Goal: Task Accomplishment & Management: Manage account settings

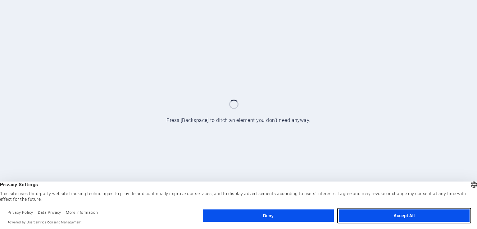
click at [436, 215] on button "Accept All" at bounding box center [404, 216] width 131 height 12
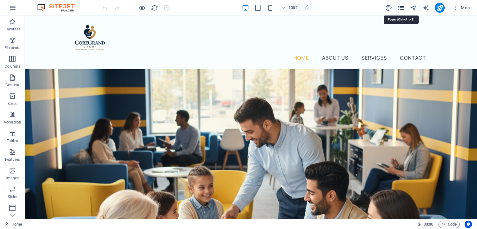
click at [400, 7] on icon "pages" at bounding box center [401, 7] width 7 height 7
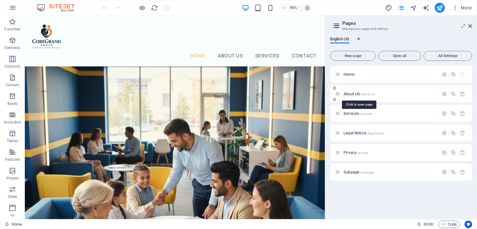
click at [358, 94] on span "About US /about-us" at bounding box center [359, 94] width 31 height 5
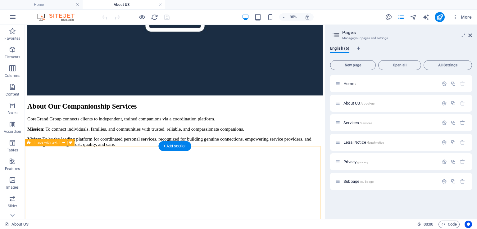
scroll to position [583, 0]
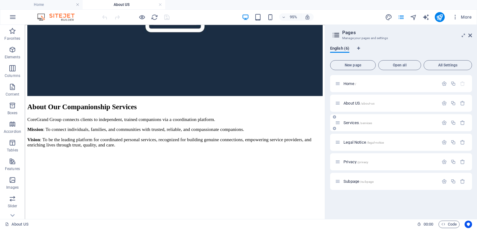
click at [354, 126] on div "Services /services" at bounding box center [401, 122] width 142 height 17
click at [354, 122] on span "Services /services" at bounding box center [358, 123] width 29 height 5
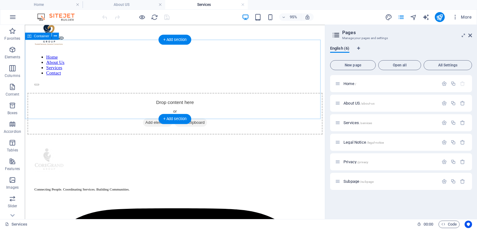
scroll to position [31, 0]
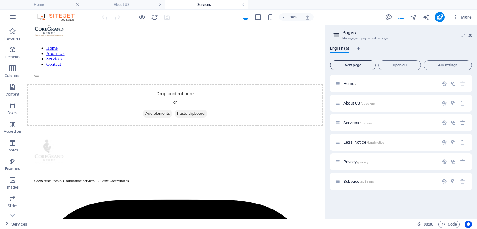
click at [361, 65] on span "New page" at bounding box center [353, 65] width 40 height 4
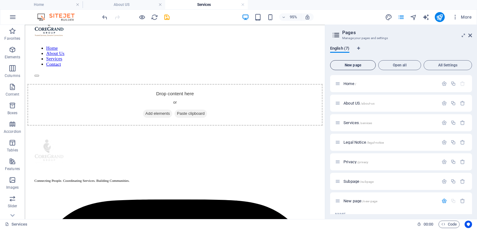
scroll to position [80, 0]
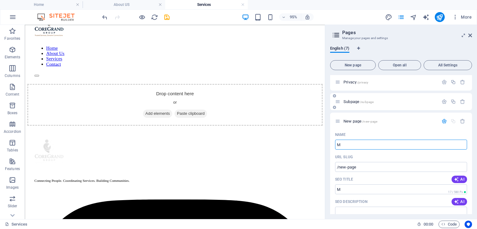
type input "Me"
type input "/m"
type input "Me"
type input "/me"
type input "Member"
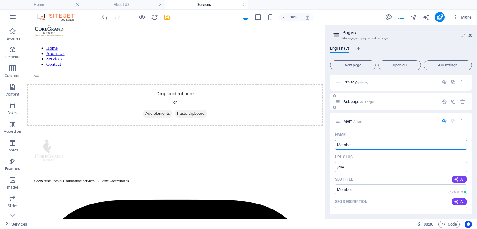
type input "/mem"
type input "Membersh"
type input "/members"
type input "Membership"
type input "/membership"
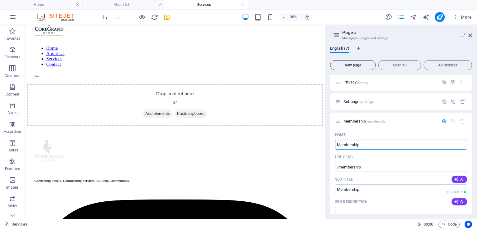
type input "Membership"
click at [359, 65] on span "New page" at bounding box center [353, 65] width 40 height 4
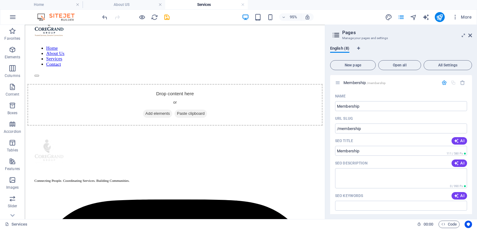
scroll to position [98, 0]
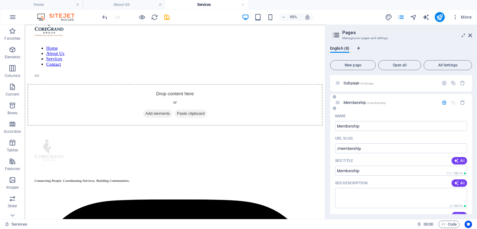
click at [442, 104] on icon "button" at bounding box center [444, 102] width 5 height 5
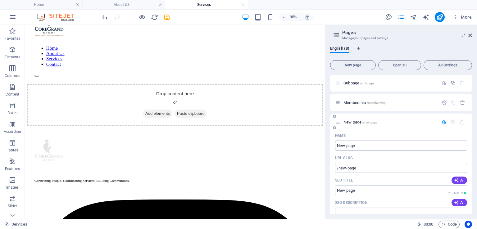
click at [357, 148] on input "New page" at bounding box center [401, 146] width 132 height 10
drag, startPoint x: 385, startPoint y: 171, endPoint x: 339, endPoint y: 156, distance: 48.5
type input "Pa"
type input "/p"
type input "Partne"
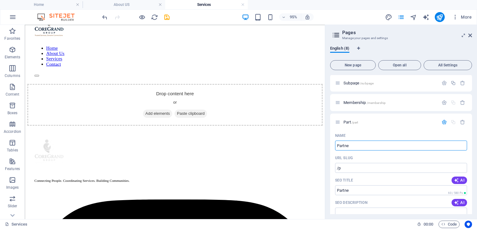
type input "/part"
type input "Partners"
type input "/partners"
type input "Partners"
click at [445, 123] on icon "button" at bounding box center [444, 122] width 5 height 5
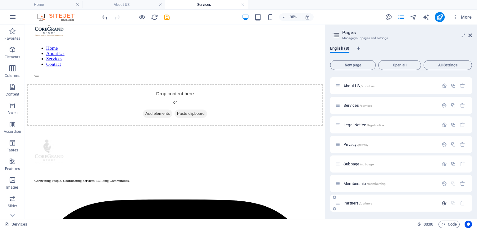
scroll to position [17, 0]
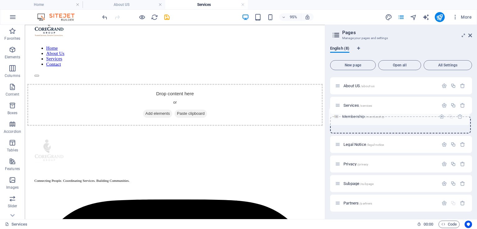
drag, startPoint x: 337, startPoint y: 185, endPoint x: 336, endPoint y: 116, distance: 69.3
click at [336, 116] on div "Home / About US /about-us Services /services Legal Notice /legal-notice Privacy…" at bounding box center [401, 135] width 142 height 154
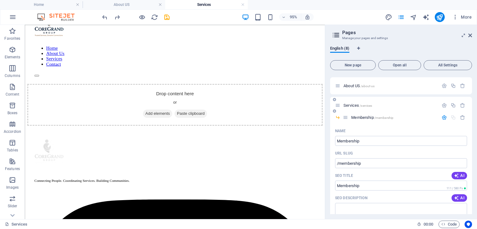
drag, startPoint x: 339, startPoint y: 118, endPoint x: 339, endPoint y: 113, distance: 5.6
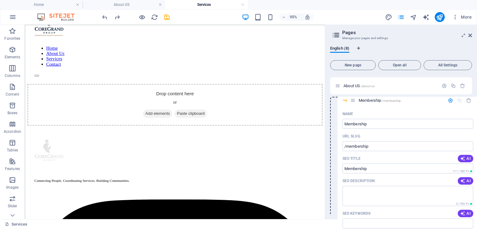
drag, startPoint x: 345, startPoint y: 117, endPoint x: 352, endPoint y: 99, distance: 20.1
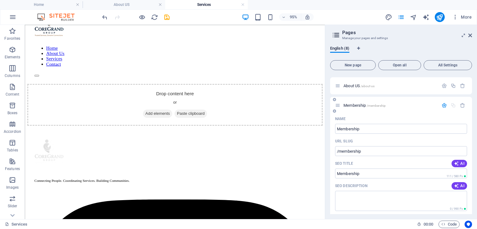
click at [442, 103] on icon "button" at bounding box center [444, 105] width 5 height 5
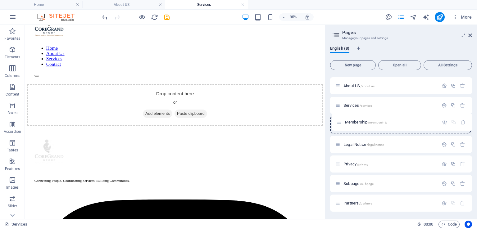
drag, startPoint x: 337, startPoint y: 107, endPoint x: 338, endPoint y: 127, distance: 20.6
click at [338, 127] on div "Home / About US /about-us Membership /membership Services /services Legal Notic…" at bounding box center [401, 135] width 142 height 154
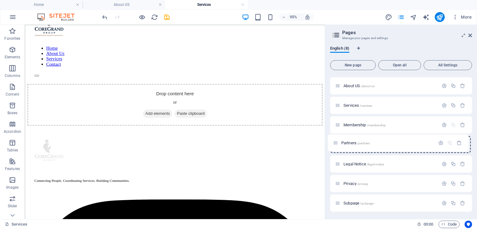
drag, startPoint x: 339, startPoint y: 203, endPoint x: 337, endPoint y: 139, distance: 63.1
click at [337, 139] on div "Home / About US /about-us Services /services Membership /membership Legal Notic…" at bounding box center [401, 135] width 142 height 154
click at [11, 16] on icon "button" at bounding box center [12, 16] width 7 height 7
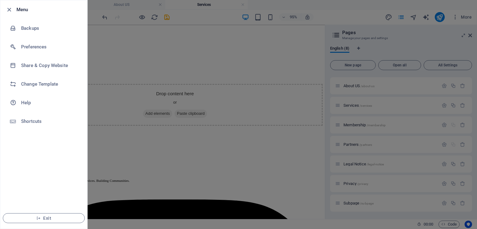
click at [211, 34] on div at bounding box center [238, 114] width 477 height 229
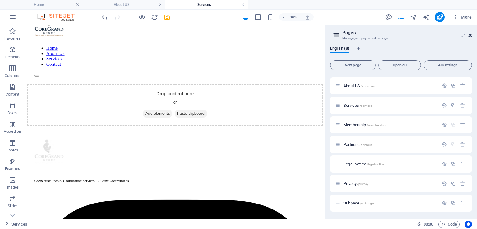
click at [470, 33] on icon at bounding box center [471, 35] width 4 height 5
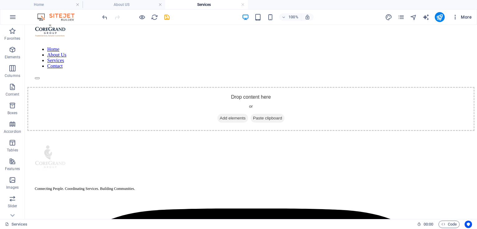
click at [456, 16] on icon "button" at bounding box center [455, 17] width 6 height 6
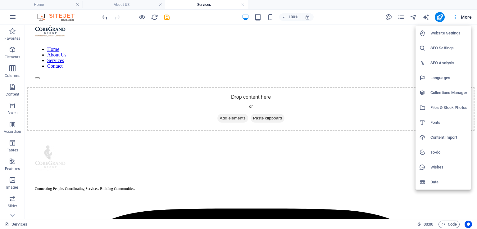
click at [443, 33] on h6 "Website Settings" at bounding box center [449, 33] width 37 height 7
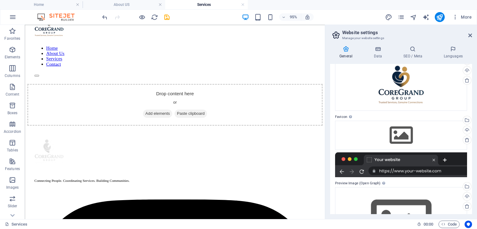
scroll to position [82, 0]
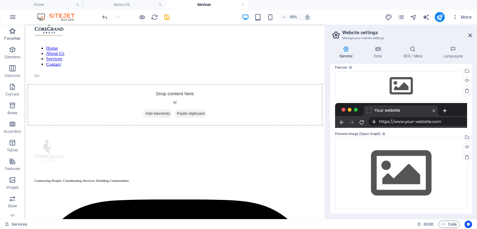
click at [12, 32] on icon "button" at bounding box center [12, 30] width 7 height 7
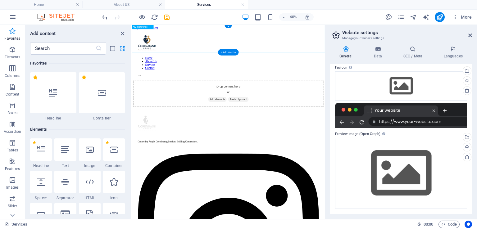
click at [359, 78] on nav "Home About Us Services Contact" at bounding box center [293, 89] width 302 height 22
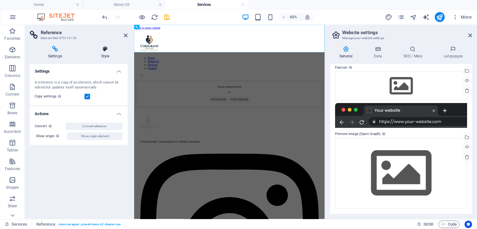
click at [101, 48] on icon at bounding box center [105, 49] width 45 height 6
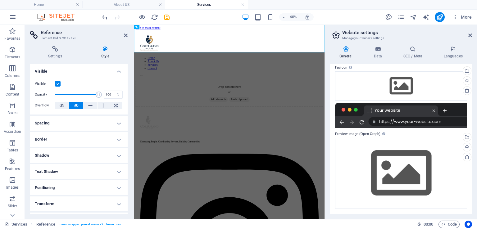
click at [117, 69] on h4 "Visible" at bounding box center [79, 69] width 98 height 11
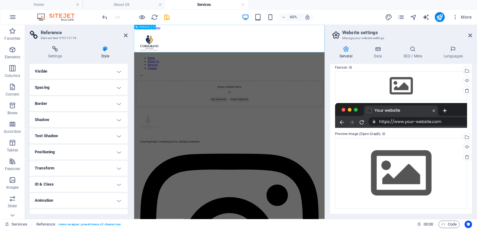
click at [323, 78] on nav "Home About Us Services Contact" at bounding box center [293, 89] width 298 height 22
click at [96, 68] on h4 "Visible" at bounding box center [79, 71] width 98 height 15
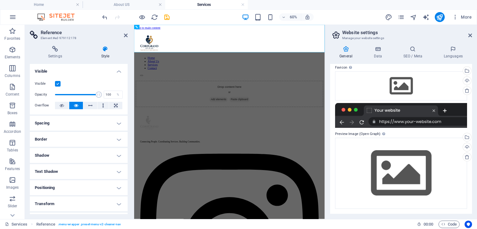
click at [96, 68] on h4 "Visible" at bounding box center [79, 69] width 98 height 11
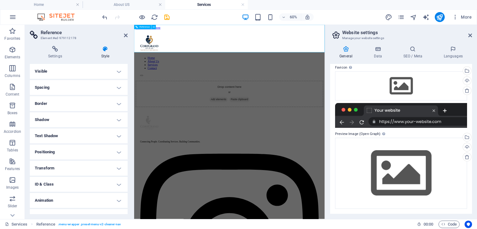
click at [156, 48] on div at bounding box center [293, 56] width 298 height 32
click at [325, 78] on nav "Home About Us Services Contact" at bounding box center [293, 89] width 298 height 22
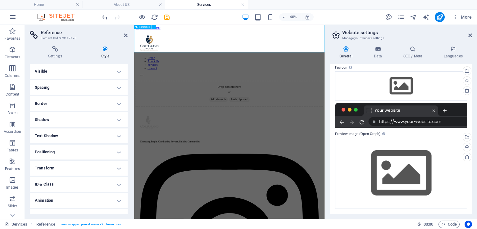
click at [347, 78] on nav "Home About Us Services Contact" at bounding box center [293, 89] width 298 height 22
click at [126, 37] on icon at bounding box center [126, 35] width 4 height 5
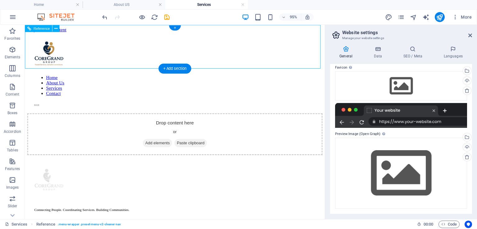
click at [235, 78] on nav "Home About Us Services Contact" at bounding box center [183, 89] width 296 height 22
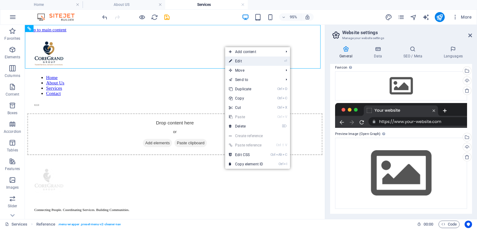
click at [245, 58] on link "⏎ Edit" at bounding box center [246, 61] width 42 height 9
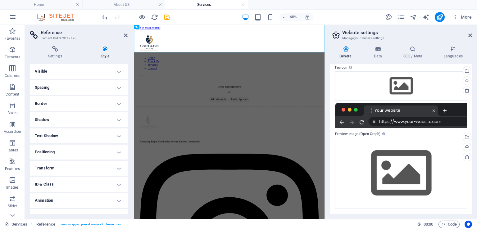
scroll to position [10, 0]
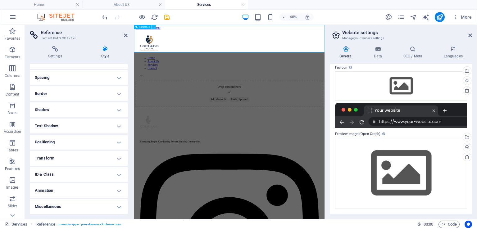
click at [154, 27] on icon at bounding box center [154, 27] width 2 height 4
click at [145, 52] on div at bounding box center [293, 56] width 298 height 32
click at [349, 78] on nav "Home About Us Services Contact" at bounding box center [293, 89] width 298 height 22
click at [472, 35] on aside "Website settings Manage your website settings General Data SEO / Meta Languages…" at bounding box center [401, 122] width 152 height 194
click at [470, 35] on icon at bounding box center [471, 35] width 4 height 5
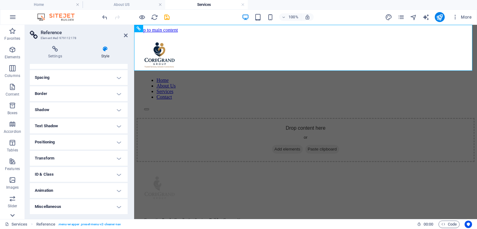
click at [14, 215] on icon at bounding box center [12, 215] width 4 height 3
click at [14, 215] on div "Favorites Elements Columns Content Boxes Accordion Tables Features Images Slide…" at bounding box center [12, 122] width 25 height 194
click at [127, 35] on icon at bounding box center [126, 35] width 4 height 5
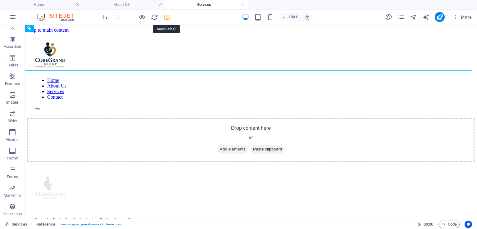
click at [166, 18] on icon "save" at bounding box center [166, 17] width 7 height 7
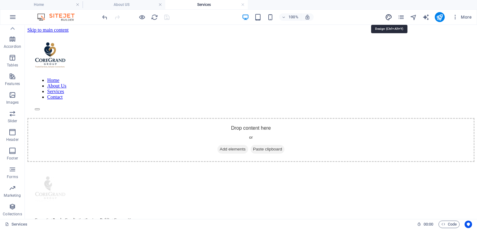
drag, startPoint x: 387, startPoint y: 16, endPoint x: 260, endPoint y: 25, distance: 128.1
click at [387, 16] on icon "design" at bounding box center [388, 17] width 7 height 7
select select "px"
select select "400"
select select "px"
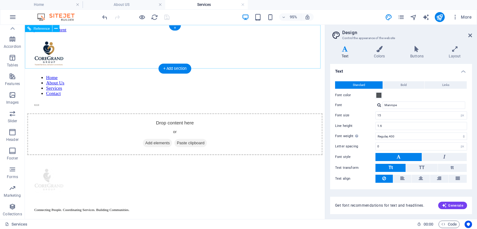
click at [280, 78] on nav "Home About Us Services Contact" at bounding box center [183, 89] width 296 height 22
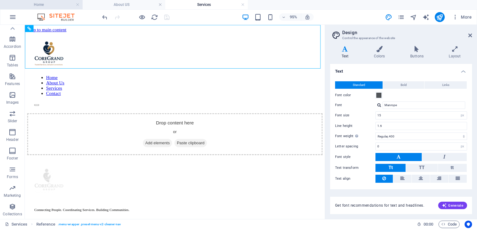
click at [46, 5] on h4 "Home" at bounding box center [41, 4] width 83 height 7
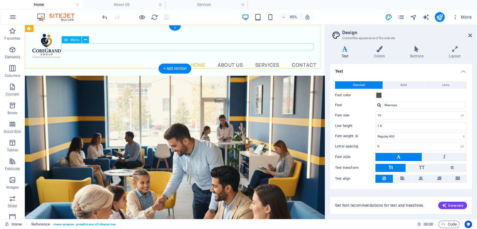
click at [233, 63] on nav "Home About Us Services Contact" at bounding box center [182, 67] width 301 height 8
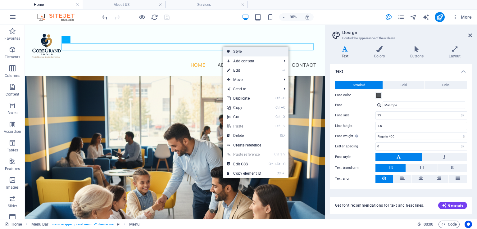
click at [240, 53] on link "Style" at bounding box center [255, 51] width 65 height 9
select select "px"
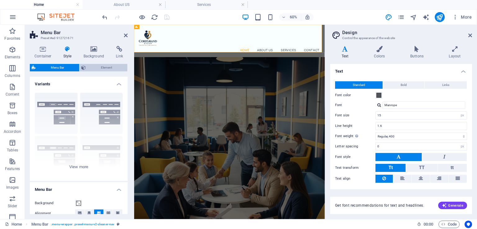
click at [97, 66] on span "Element" at bounding box center [107, 67] width 38 height 7
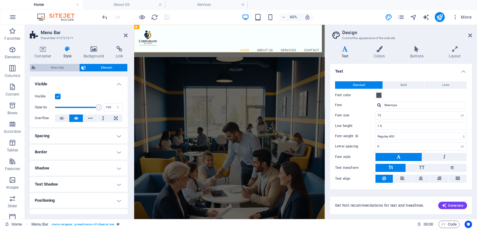
click at [71, 70] on span "Menu Bar" at bounding box center [58, 67] width 40 height 7
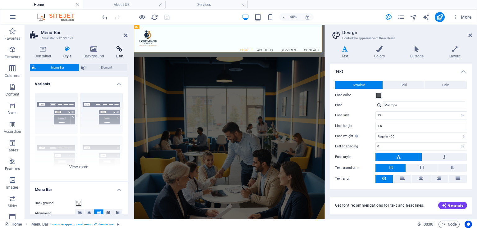
click at [120, 49] on icon at bounding box center [119, 49] width 16 height 6
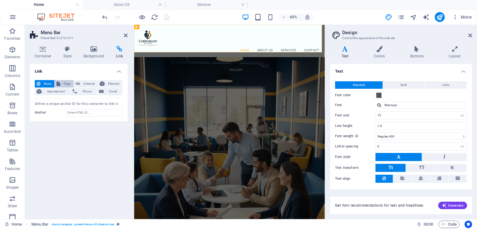
click at [70, 84] on span "Page" at bounding box center [67, 83] width 10 height 7
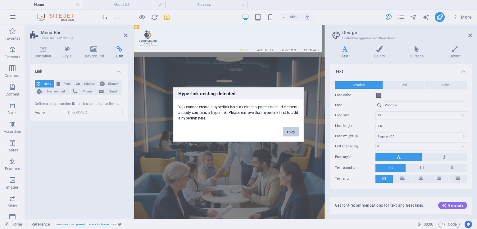
click at [293, 132] on button "Okay" at bounding box center [291, 131] width 16 height 9
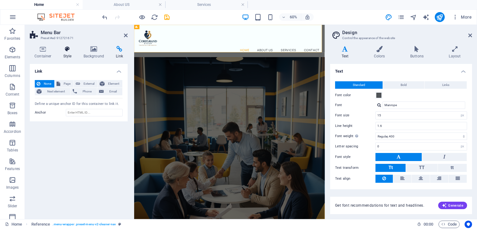
click at [60, 53] on h4 "Style" at bounding box center [69, 52] width 20 height 13
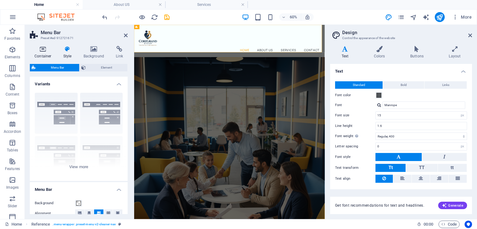
click at [42, 50] on icon at bounding box center [43, 49] width 26 height 6
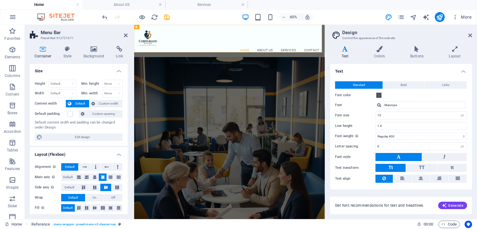
scroll to position [0, 0]
click at [67, 52] on h4 "Style" at bounding box center [69, 52] width 20 height 13
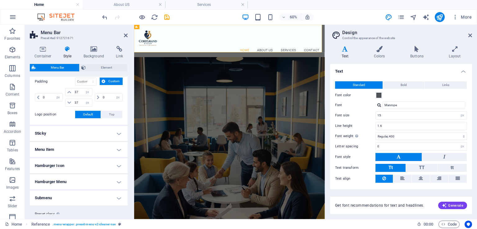
scroll to position [158, 0]
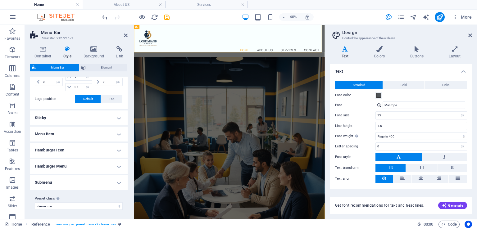
click at [102, 129] on h4 "Menu Item" at bounding box center [79, 134] width 98 height 15
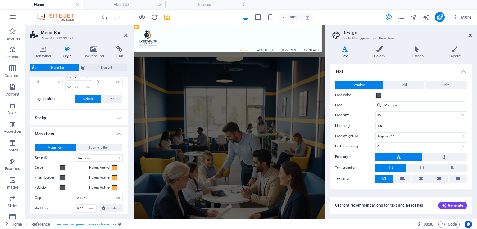
click at [102, 129] on h4 "Menu Item" at bounding box center [79, 132] width 98 height 11
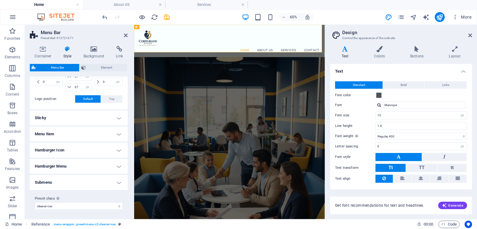
click at [117, 180] on h4 "Submenu" at bounding box center [79, 182] width 98 height 15
click at [117, 180] on h4 "Submenu" at bounding box center [79, 180] width 98 height 11
click at [120, 166] on h4 "Hamburger Menu" at bounding box center [79, 166] width 98 height 15
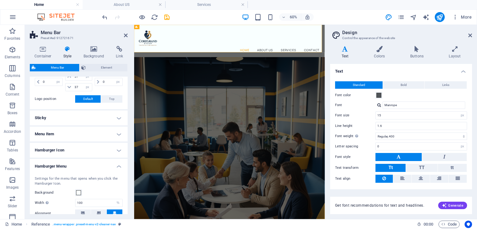
click at [120, 166] on h4 "Hamburger Menu" at bounding box center [79, 164] width 98 height 11
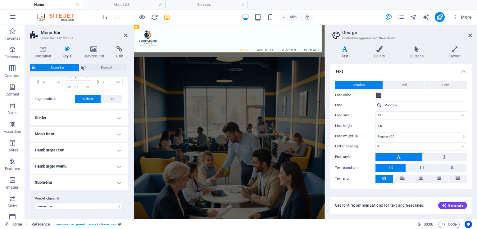
click at [121, 154] on h4 "Hamburger Icon" at bounding box center [79, 150] width 98 height 15
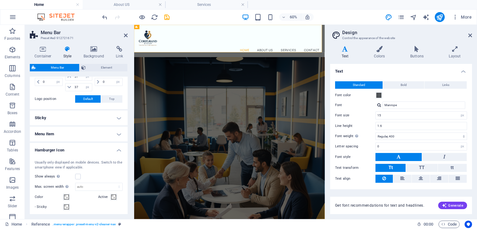
click at [121, 154] on div "Usually only displayed on mobile devices. Switch to the smartphone view if appl…" at bounding box center [79, 205] width 100 height 103
click at [114, 118] on h4 "Sticky" at bounding box center [79, 118] width 98 height 15
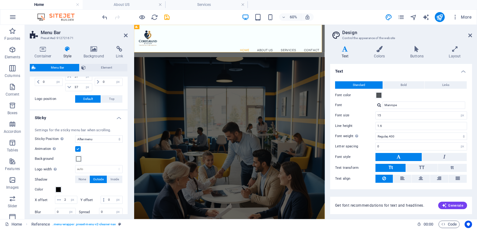
click at [114, 118] on h4 "Sticky" at bounding box center [79, 116] width 98 height 11
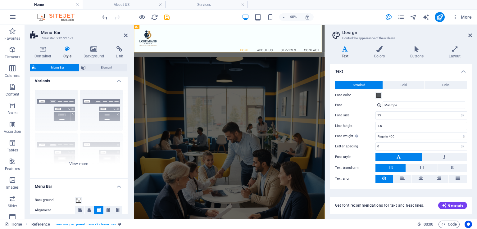
scroll to position [0, 0]
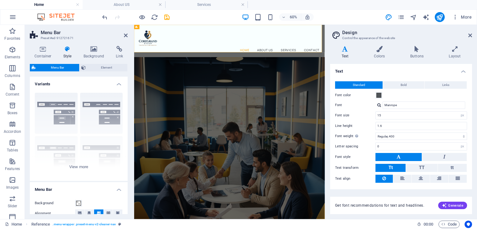
click at [472, 35] on aside "Design Control the appearance of the website Variants Text Colors Buttons Layou…" at bounding box center [401, 122] width 152 height 194
click at [471, 35] on icon at bounding box center [471, 35] width 4 height 5
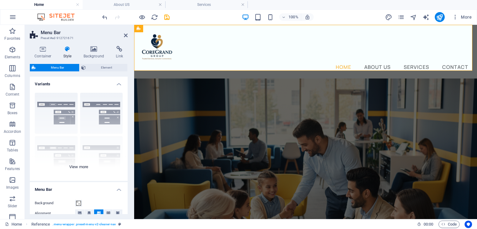
click at [79, 167] on div "Border Centered Default Fixed Loki Trigger Wide XXL" at bounding box center [79, 134] width 98 height 93
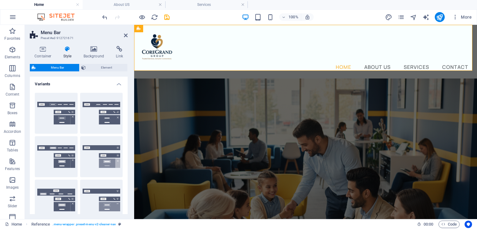
click at [117, 82] on h4 "Variants" at bounding box center [79, 82] width 98 height 11
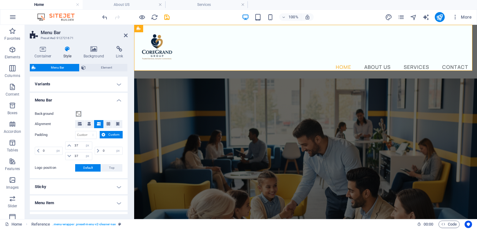
click at [117, 100] on h4 "Menu Bar" at bounding box center [79, 98] width 98 height 11
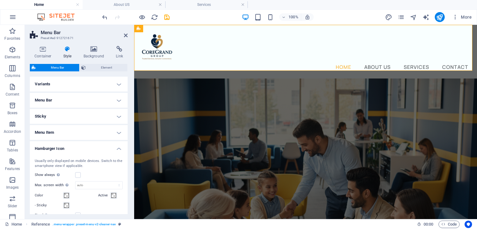
click at [118, 149] on h4 "Hamburger Icon" at bounding box center [79, 146] width 98 height 11
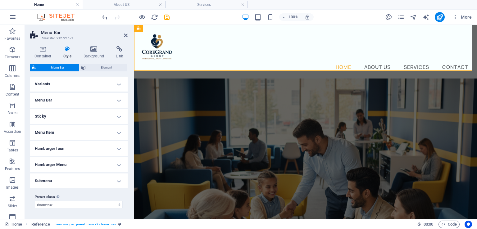
click at [117, 180] on h4 "Submenu" at bounding box center [79, 181] width 98 height 15
click at [118, 178] on h4 "Submenu" at bounding box center [79, 179] width 98 height 11
click at [42, 51] on icon at bounding box center [43, 49] width 26 height 6
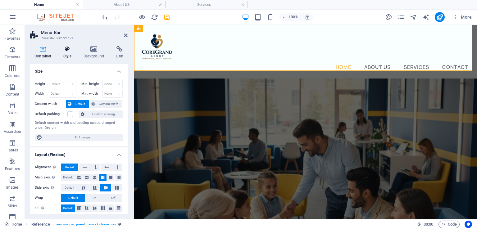
click at [63, 47] on icon at bounding box center [68, 49] width 18 height 6
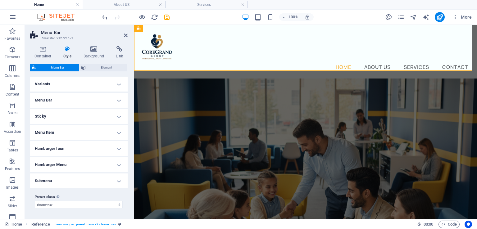
click at [95, 132] on h4 "Menu Item" at bounding box center [79, 132] width 98 height 15
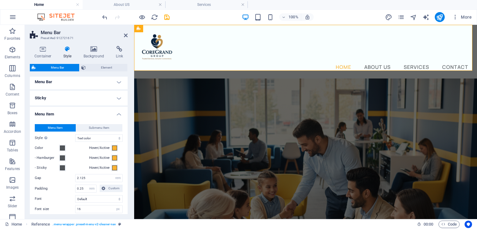
scroll to position [14, 0]
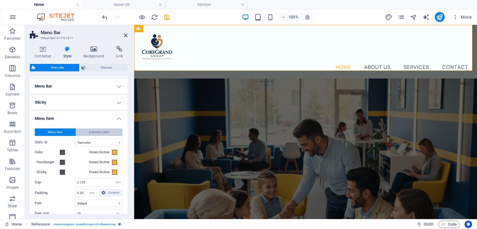
click at [86, 131] on button "Submenu Item" at bounding box center [99, 132] width 47 height 7
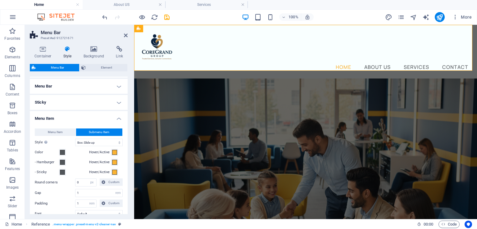
select select
click at [121, 120] on h4 "Menu Item" at bounding box center [79, 116] width 98 height 11
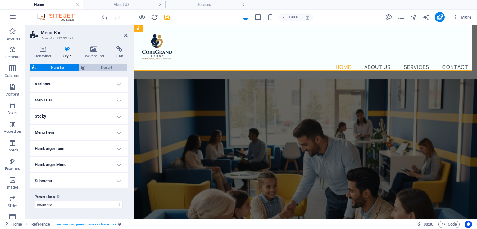
click at [103, 69] on span "Element" at bounding box center [107, 67] width 38 height 7
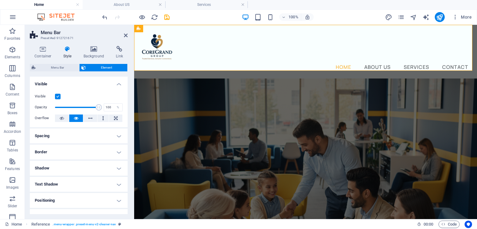
click at [119, 84] on h4 "Visible" at bounding box center [79, 82] width 98 height 11
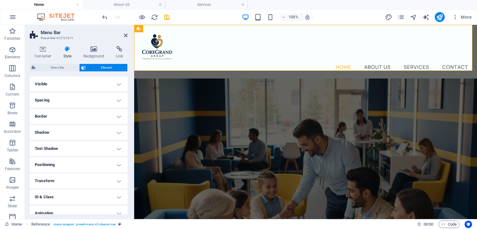
click at [95, 117] on h4 "Border" at bounding box center [79, 116] width 98 height 15
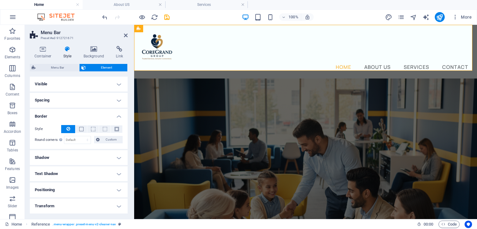
click at [95, 117] on h4 "Border" at bounding box center [79, 114] width 98 height 11
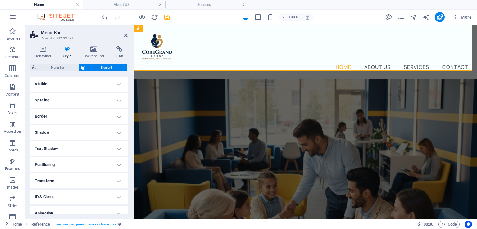
click at [100, 101] on h4 "Spacing" at bounding box center [79, 100] width 98 height 15
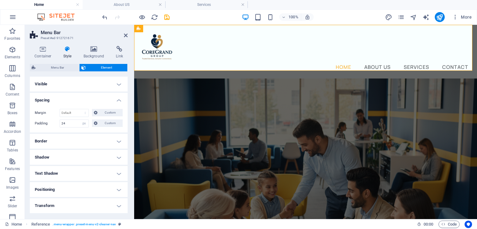
click at [103, 100] on h4 "Spacing" at bounding box center [79, 98] width 98 height 11
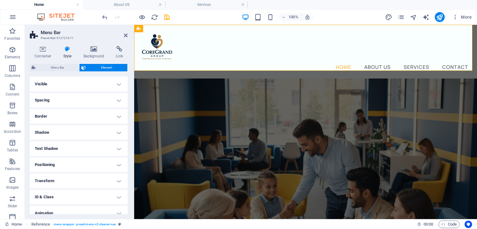
click at [101, 145] on h4 "Text Shadow" at bounding box center [79, 148] width 98 height 15
click at [101, 145] on h4 "Text Shadow" at bounding box center [79, 146] width 98 height 11
click at [99, 160] on h4 "Positioning" at bounding box center [79, 165] width 98 height 15
click at [99, 160] on h4 "Positioning" at bounding box center [79, 163] width 98 height 11
click at [102, 177] on h4 "Transform" at bounding box center [79, 181] width 98 height 15
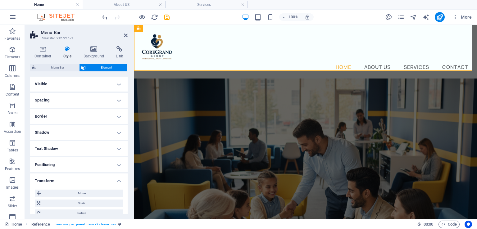
click at [103, 176] on h4 "Transform" at bounding box center [79, 179] width 98 height 11
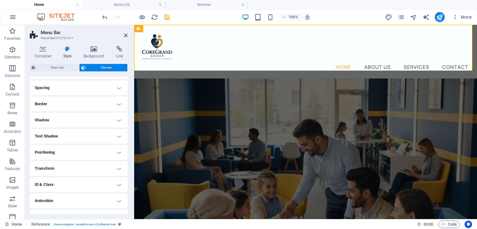
scroll to position [22, 0]
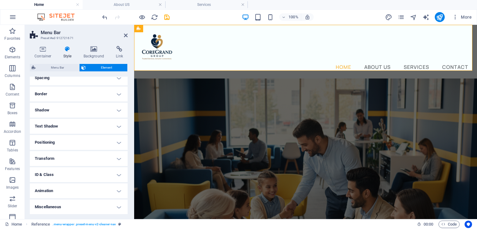
click at [95, 184] on h4 "Animation" at bounding box center [79, 191] width 98 height 15
click at [111, 169] on h4 "Animation" at bounding box center [79, 168] width 98 height 11
click at [118, 192] on h4 "Animation" at bounding box center [79, 191] width 98 height 15
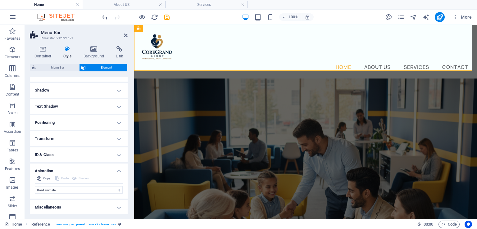
scroll to position [43, 0]
click at [117, 171] on h4 "Animation" at bounding box center [79, 168] width 98 height 11
click at [115, 190] on h4 "Animation" at bounding box center [79, 191] width 98 height 15
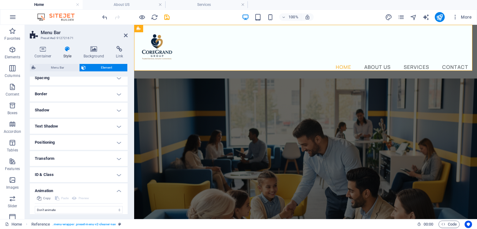
click at [115, 190] on h4 "Animation" at bounding box center [79, 189] width 98 height 11
click at [339, 63] on nav "Home About Us Services Contact" at bounding box center [306, 67] width 328 height 8
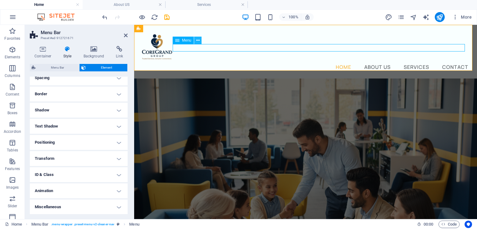
click at [196, 38] on icon at bounding box center [197, 40] width 3 height 7
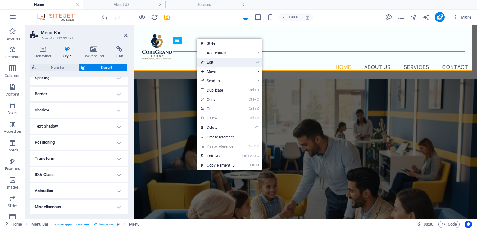
click at [212, 61] on link "⏎ Edit" at bounding box center [218, 62] width 42 height 9
select select
select select "1"
select select
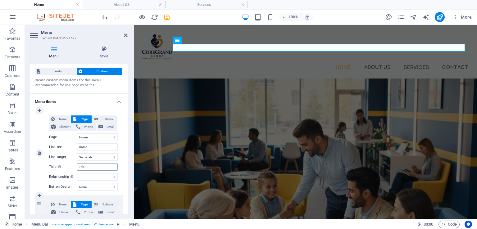
scroll to position [0, 0]
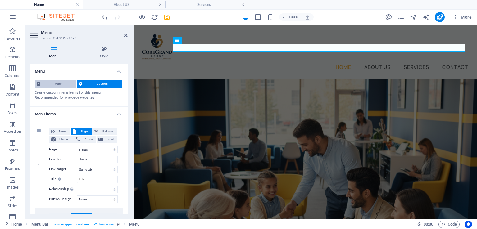
click at [56, 80] on span "Auto" at bounding box center [58, 83] width 32 height 7
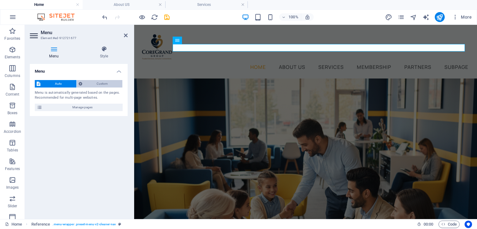
click at [109, 83] on span "Custom" at bounding box center [102, 83] width 37 height 7
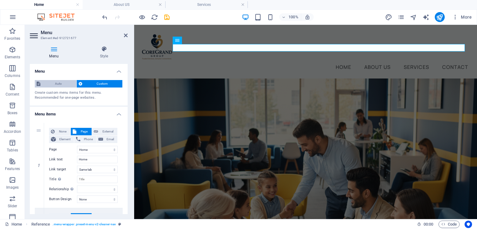
click at [63, 86] on span "Auto" at bounding box center [58, 83] width 32 height 7
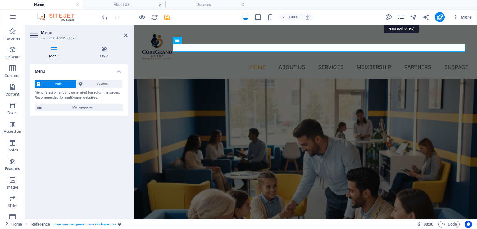
click at [403, 14] on icon "pages" at bounding box center [401, 17] width 7 height 7
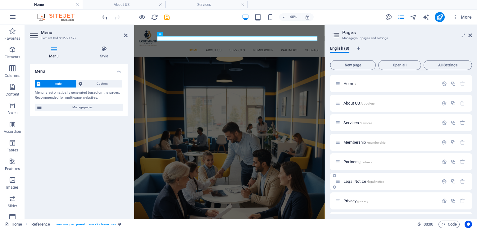
scroll to position [17, 0]
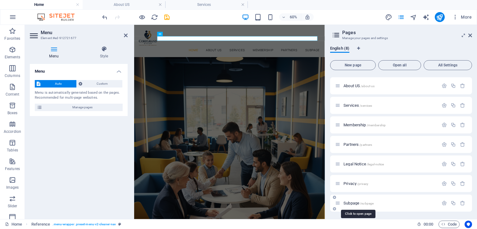
click at [357, 204] on span "Subpage /subpage" at bounding box center [359, 203] width 30 height 5
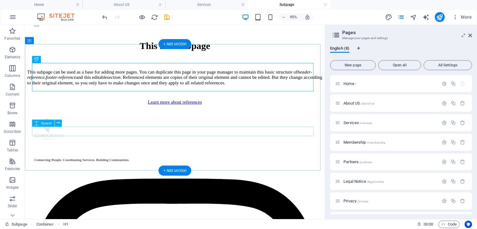
scroll to position [0, 0]
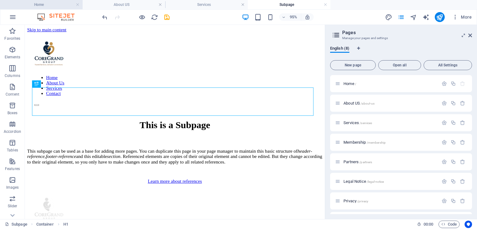
click at [29, 4] on h4 "Home" at bounding box center [41, 4] width 83 height 7
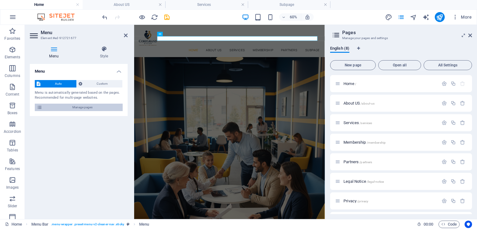
click at [63, 106] on span "Manage pages" at bounding box center [82, 107] width 77 height 7
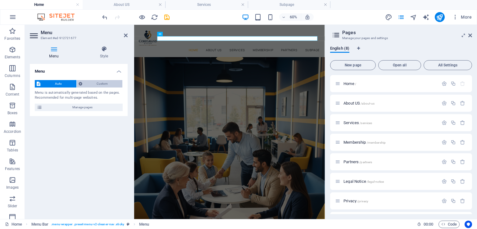
click at [85, 80] on span "Custom" at bounding box center [102, 83] width 37 height 7
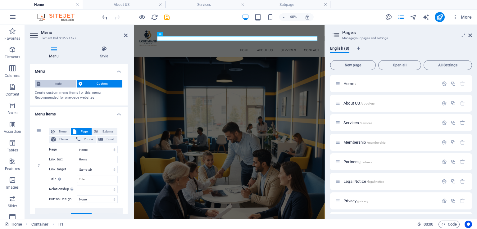
click at [57, 84] on span "Auto" at bounding box center [58, 83] width 32 height 7
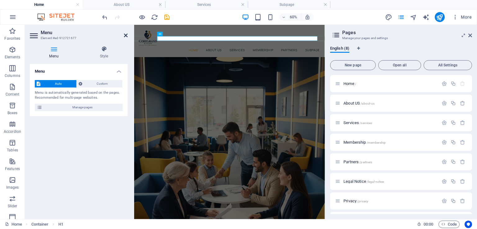
click at [126, 37] on icon at bounding box center [126, 35] width 4 height 5
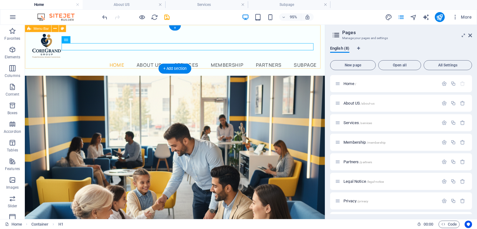
click at [280, 59] on div "Home About US Services Membership Partners Subpage" at bounding box center [183, 52] width 316 height 54
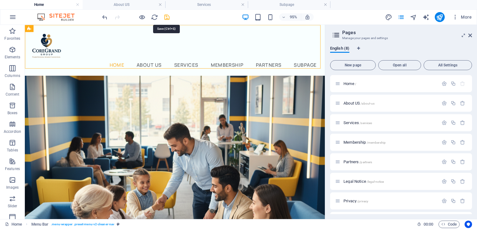
click at [165, 17] on icon "save" at bounding box center [166, 17] width 7 height 7
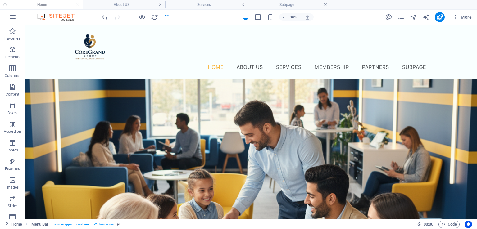
checkbox input "false"
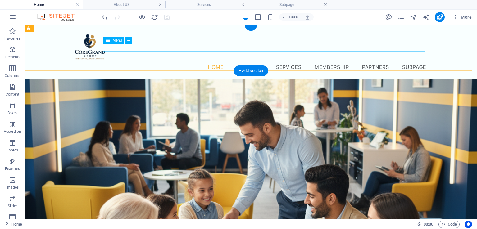
click at [280, 63] on nav "Home About US Services Membership Partners Subpage" at bounding box center [251, 67] width 353 height 8
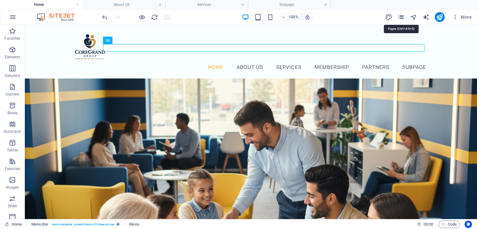
click at [400, 18] on icon "pages" at bounding box center [401, 17] width 7 height 7
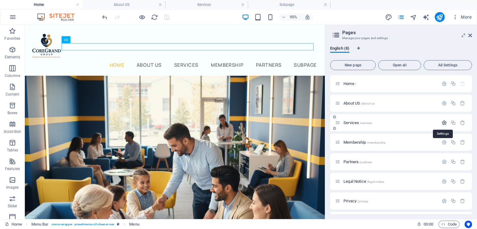
click at [445, 122] on icon "button" at bounding box center [444, 122] width 5 height 5
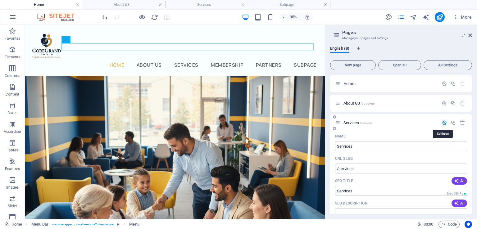
click at [445, 122] on icon "button" at bounding box center [444, 122] width 5 height 5
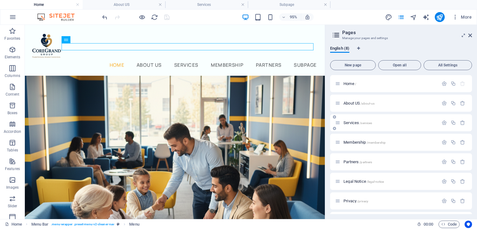
click at [335, 128] on icon at bounding box center [334, 129] width 3 height 4
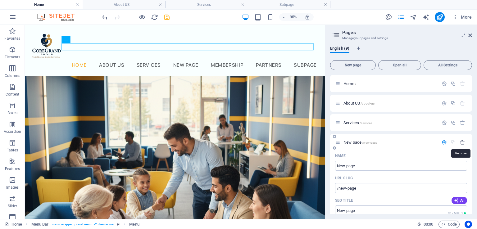
click at [461, 142] on icon "button" at bounding box center [462, 142] width 5 height 5
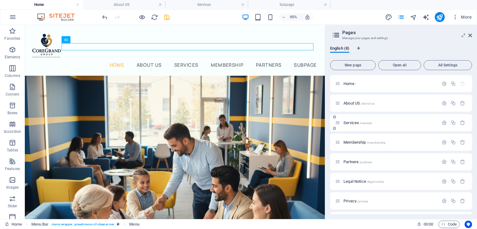
click at [333, 117] on icon at bounding box center [334, 117] width 3 height 4
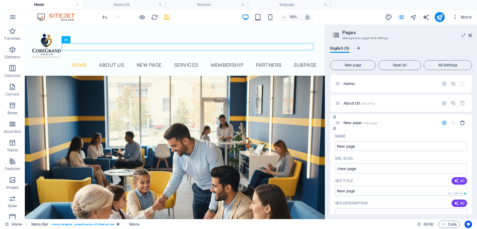
click at [461, 123] on icon "button" at bounding box center [462, 122] width 5 height 5
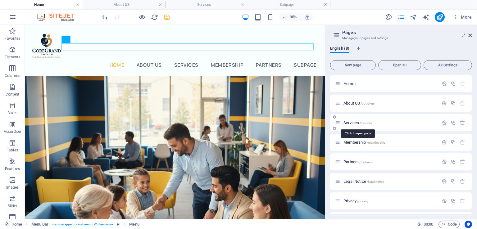
click at [360, 122] on span "/services" at bounding box center [366, 122] width 12 height 3
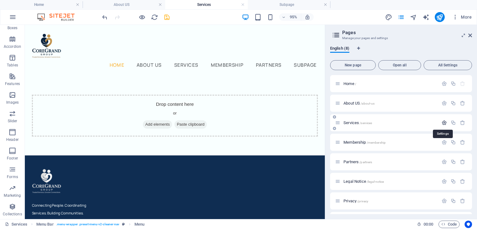
click at [443, 124] on icon "button" at bounding box center [444, 122] width 5 height 5
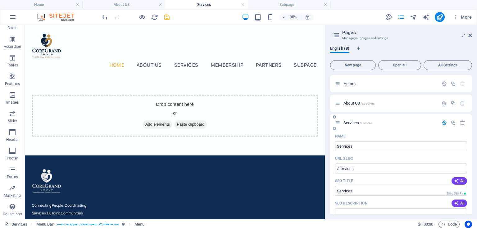
click at [442, 123] on icon "button" at bounding box center [444, 122] width 5 height 5
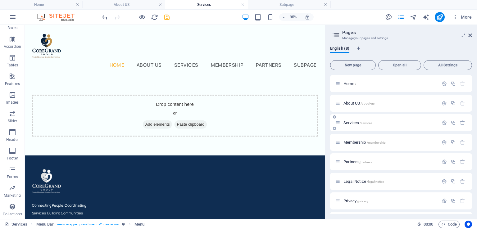
click at [333, 127] on icon at bounding box center [334, 129] width 3 height 4
type input "C"
type input "/c"
type input "Compa"
type input "/comp"
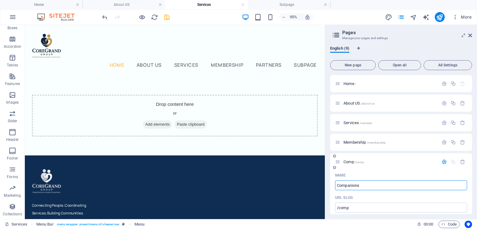
type input "Companionsh"
type input "/companion"
type input "Companionship"
type input "/companionship"
type input "Companionship"
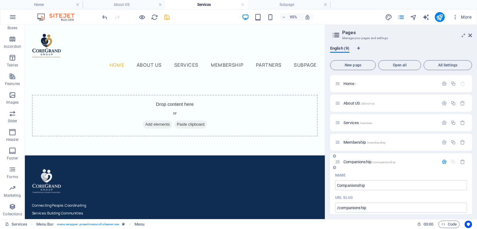
click at [444, 159] on icon "button" at bounding box center [444, 161] width 5 height 5
drag, startPoint x: 353, startPoint y: 162, endPoint x: 356, endPoint y: 154, distance: 8.1
click at [356, 154] on div "Companionship /companionship" at bounding box center [401, 161] width 142 height 17
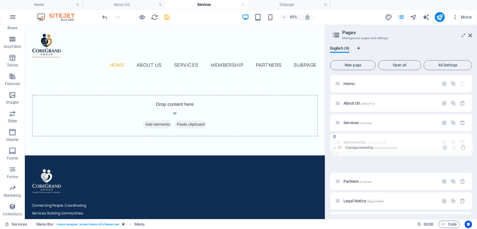
drag, startPoint x: 338, startPoint y: 161, endPoint x: 341, endPoint y: 144, distance: 17.4
click at [341, 144] on div "Home / About US /about-us Services /services Membership /membership Companionsh…" at bounding box center [401, 152] width 142 height 154
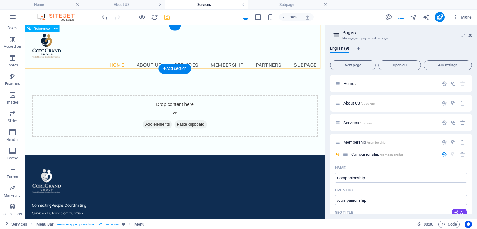
click at [191, 63] on nav "Home About US Services Membership Partners Subpage" at bounding box center [182, 67] width 301 height 8
click at [445, 154] on icon "button" at bounding box center [444, 154] width 5 height 5
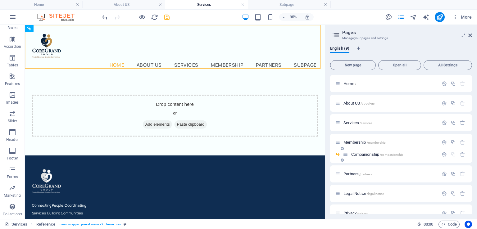
click at [344, 160] on span at bounding box center [343, 160] width 4 height 4
type input "D"
type input "/d"
type input "Digit"
type input "/dig"
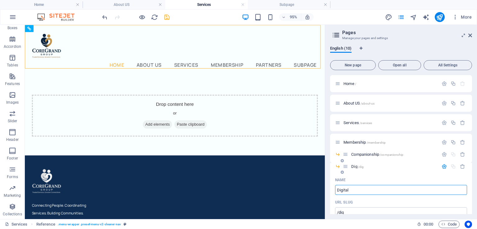
type input "Digital"
type input "/digita"
type input "Digital Ser"
type input "/digital"
type input "Digital Service"
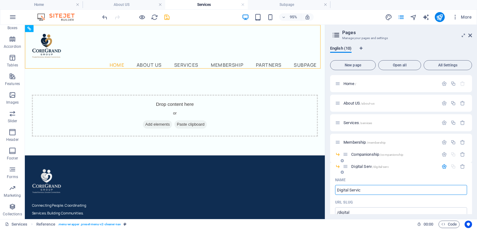
type input "/digital-serv"
type input "Digital Services"
type input "/digital-services"
type input "Digital Services"
click at [342, 173] on icon at bounding box center [342, 173] width 3 height 4
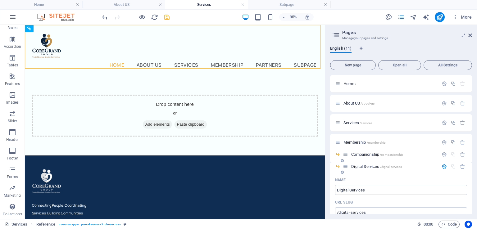
scroll to position [274, 0]
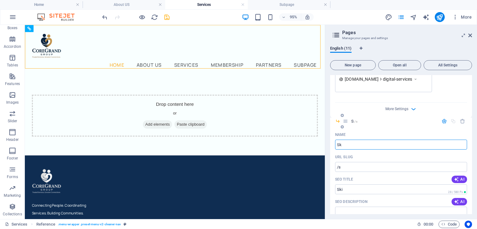
type input "Ski"
type input "/s"
type input "Skilled"
type input "/skill"
type input "Skilled"
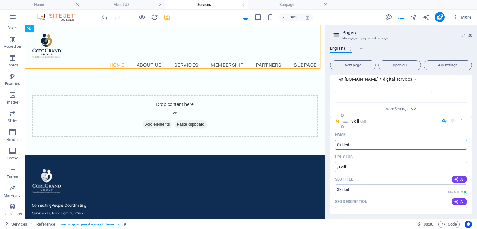
type input "/skilled"
type input "Skilled Trade"
type input "/skilled-tr"
type input "Skilled Trade"
type input "/skilled-trade"
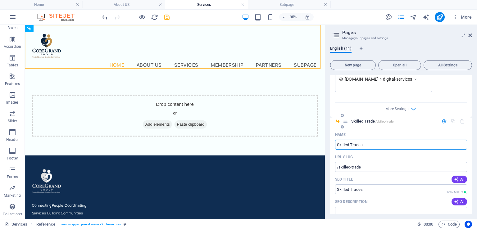
type input "Skilled Trades"
type input "/skilled-trades"
type input "Skilled Trades"
click at [442, 121] on icon "button" at bounding box center [444, 121] width 5 height 5
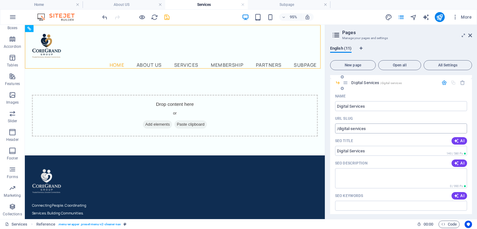
scroll to position [22, 0]
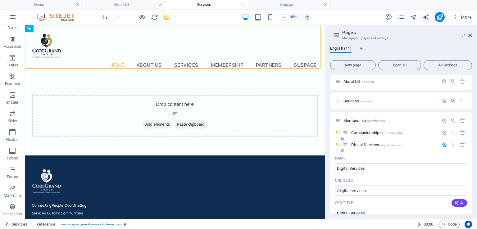
click at [443, 142] on icon "button" at bounding box center [444, 144] width 5 height 5
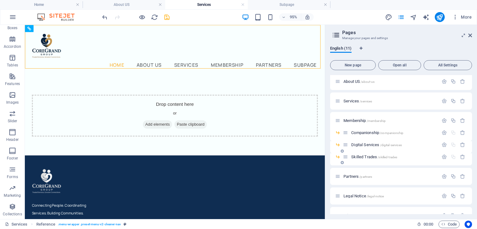
click at [342, 163] on icon at bounding box center [342, 163] width 3 height 4
click at [464, 169] on icon "button" at bounding box center [462, 169] width 5 height 5
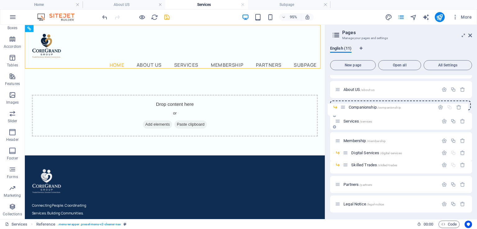
scroll to position [12, 0]
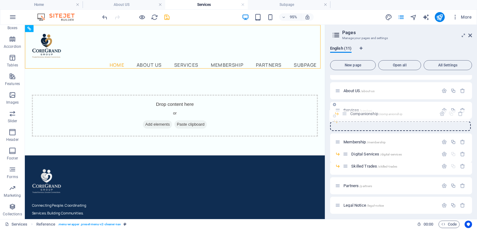
drag, startPoint x: 345, startPoint y: 133, endPoint x: 346, endPoint y: 113, distance: 20.5
click at [346, 113] on div "Home / About US /about-us Services /services Membership /membership Companionsh…" at bounding box center [401, 152] width 142 height 178
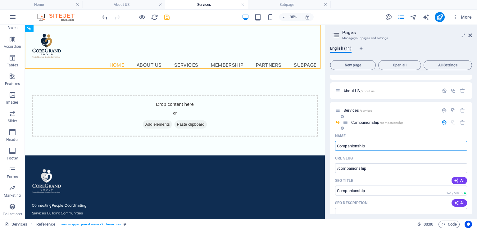
click at [445, 122] on icon "button" at bounding box center [444, 122] width 5 height 5
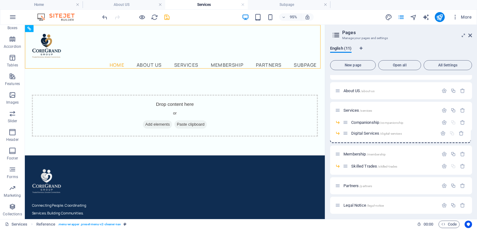
drag, startPoint x: 346, startPoint y: 154, endPoint x: 346, endPoint y: 132, distance: 22.4
click at [346, 132] on div "Home / About US /about-us Services /services Companionship /companionship Membe…" at bounding box center [401, 152] width 142 height 178
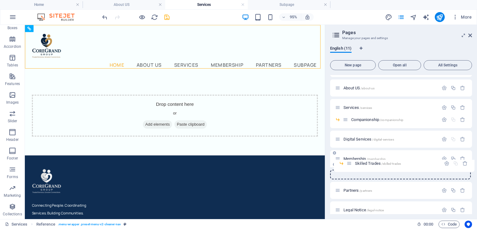
scroll to position [17, 0]
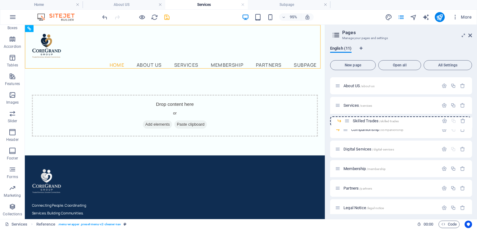
drag, startPoint x: 345, startPoint y: 175, endPoint x: 347, endPoint y: 120, distance: 54.4
click at [347, 120] on div "Home / About US /about-us Services /services Companionship /companionship Digit…" at bounding box center [401, 157] width 142 height 198
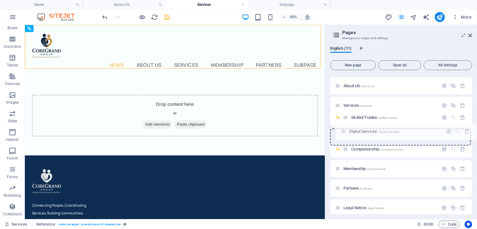
drag, startPoint x: 338, startPoint y: 151, endPoint x: 345, endPoint y: 130, distance: 21.5
click at [345, 130] on div "Home / About US /about-us Services /services Skilled Trades /skilled-trades Com…" at bounding box center [401, 157] width 142 height 198
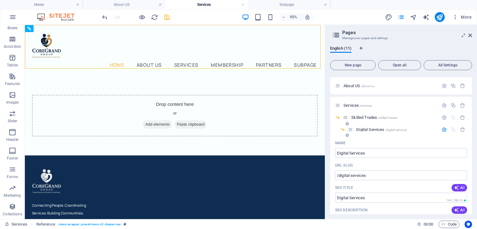
click at [442, 129] on icon "button" at bounding box center [444, 129] width 5 height 5
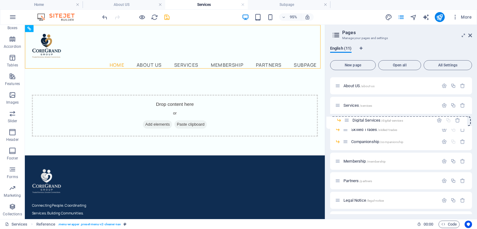
drag, startPoint x: 352, startPoint y: 131, endPoint x: 349, endPoint y: 120, distance: 11.8
click at [349, 120] on div "Home / About US /about-us Services /services Skilled Trades /skilled-trades Dig…" at bounding box center [401, 153] width 142 height 190
drag, startPoint x: 347, startPoint y: 142, endPoint x: 348, endPoint y: 113, distance: 28.9
click at [348, 113] on div "Home / About US /about-us Services /services Digital Services /digital-services…" at bounding box center [401, 147] width 142 height 178
click at [443, 106] on icon "button" at bounding box center [444, 105] width 5 height 5
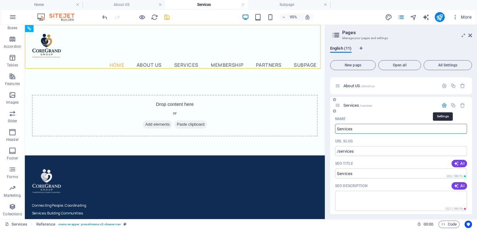
click at [443, 106] on icon "button" at bounding box center [444, 105] width 5 height 5
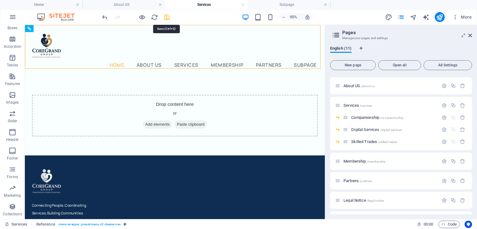
click at [168, 18] on icon "save" at bounding box center [166, 17] width 7 height 7
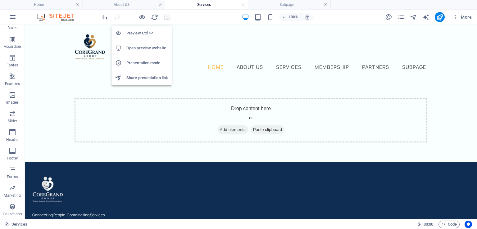
drag, startPoint x: 142, startPoint y: 17, endPoint x: 136, endPoint y: 36, distance: 19.5
click at [136, 36] on h6 "Preview Ctrl+P" at bounding box center [147, 33] width 42 height 7
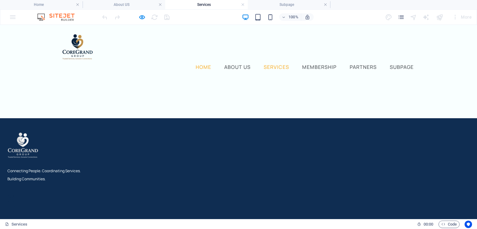
click at [272, 63] on link "Services" at bounding box center [277, 66] width 28 height 7
click at [273, 63] on link "Services" at bounding box center [277, 66] width 28 height 7
click at [237, 63] on link "About US" at bounding box center [237, 66] width 29 height 7
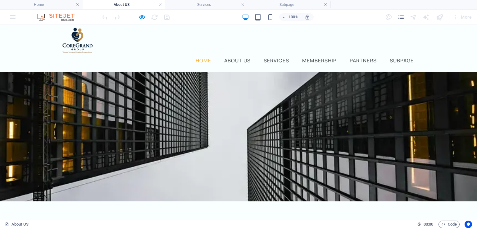
scroll to position [0, 0]
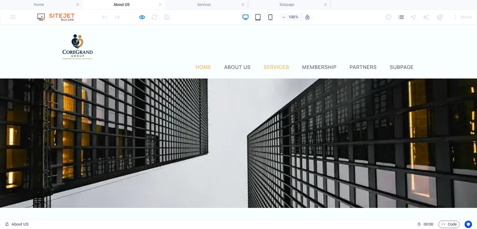
click at [271, 63] on link "Services" at bounding box center [277, 66] width 28 height 7
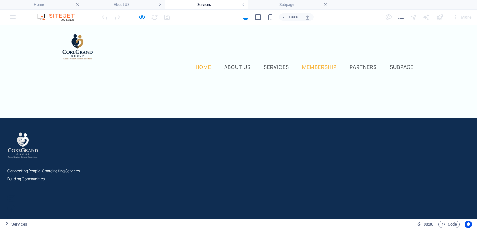
click at [316, 63] on link "Membership" at bounding box center [319, 66] width 37 height 7
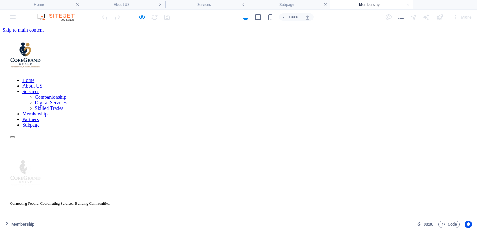
click at [263, 78] on nav "Home About US Services Companionship Digital Services Skilled Trades Membership…" at bounding box center [238, 103] width 457 height 50
click at [270, 78] on nav "Home About US Services Companionship Digital Services Skilled Trades Membership…" at bounding box center [238, 103] width 457 height 50
click at [143, 16] on icon "button" at bounding box center [142, 17] width 7 height 7
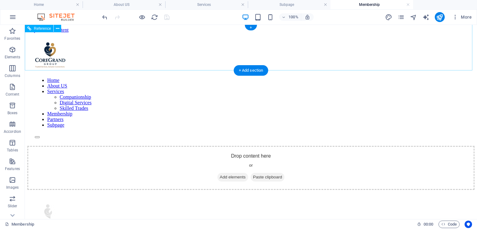
click at [287, 78] on nav "Home About US Services Companionship Digital Services Skilled Trades Membership…" at bounding box center [251, 103] width 432 height 50
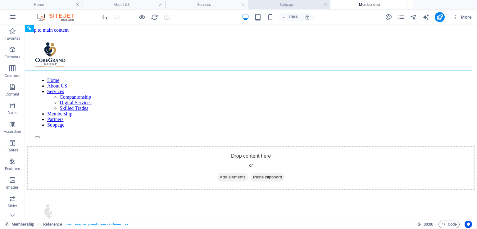
click at [328, 3] on h4 "Subpage" at bounding box center [289, 4] width 83 height 7
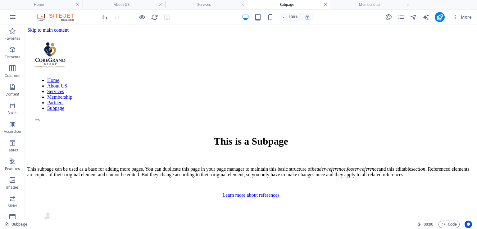
click at [324, 5] on link at bounding box center [326, 5] width 4 height 6
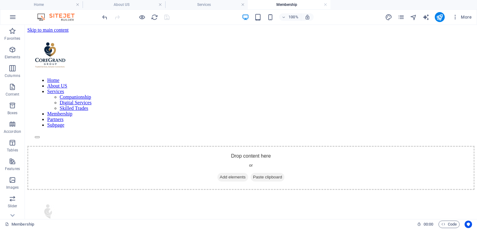
click at [324, 5] on link at bounding box center [326, 5] width 4 height 6
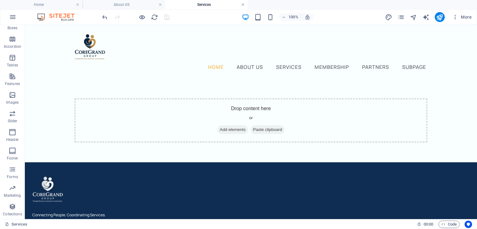
click at [244, 5] on link at bounding box center [243, 5] width 4 height 6
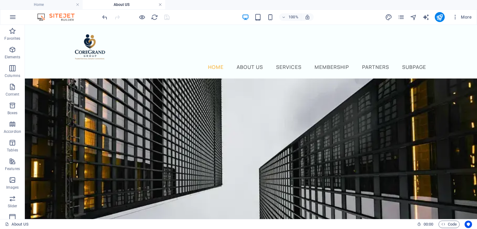
click at [158, 5] on link at bounding box center [160, 5] width 4 height 6
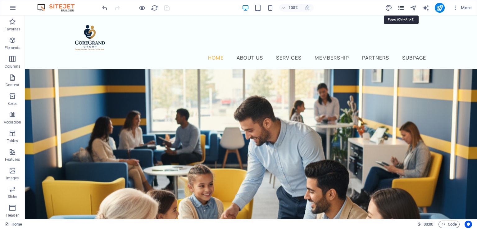
click at [402, 8] on icon "pages" at bounding box center [401, 7] width 7 height 7
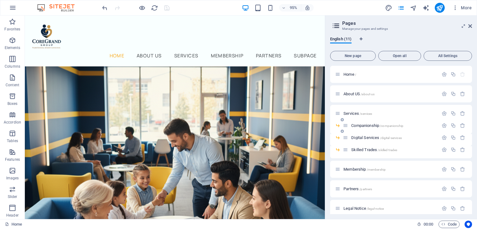
click at [338, 125] on icon at bounding box center [337, 125] width 5 height 5
drag, startPoint x: 338, startPoint y: 125, endPoint x: 373, endPoint y: 133, distance: 36.0
click at [373, 133] on div "Companionship /companionship" at bounding box center [401, 128] width 142 height 12
click at [366, 126] on span "Companionship /companionship" at bounding box center [377, 125] width 52 height 5
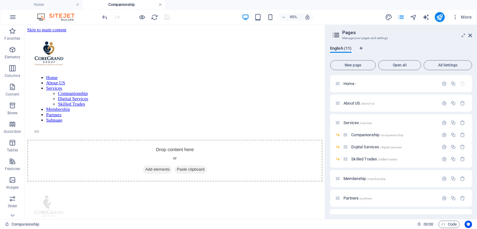
click at [161, 6] on link at bounding box center [160, 5] width 4 height 6
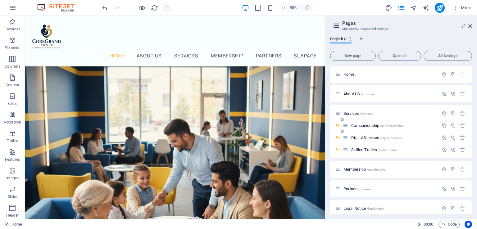
click at [359, 126] on span "Companionship /companionship" at bounding box center [377, 125] width 52 height 5
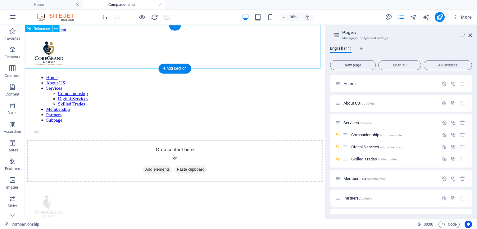
click at [181, 78] on nav "Home About US Services Companionship Digital Services Skilled Trades Membership…" at bounding box center [183, 103] width 296 height 50
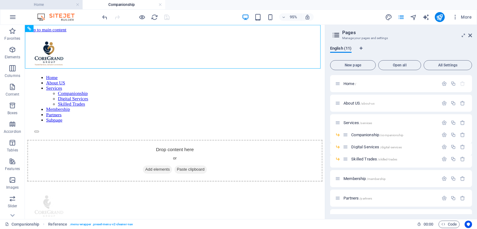
click at [60, 2] on h4 "Home" at bounding box center [41, 4] width 83 height 7
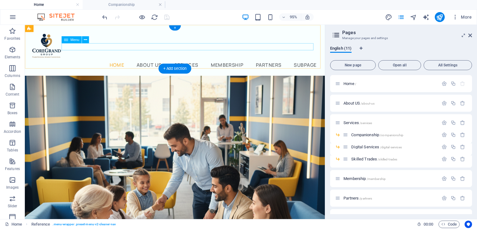
click at [184, 63] on nav "Home About US Services Companionship Digital Services Skilled Trades Membership…" at bounding box center [182, 67] width 301 height 8
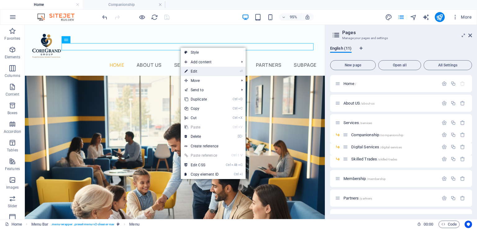
click at [208, 71] on link "⏎ Edit" at bounding box center [202, 71] width 42 height 9
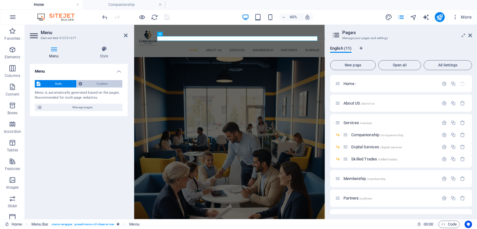
click at [102, 84] on span "Custom" at bounding box center [102, 83] width 37 height 7
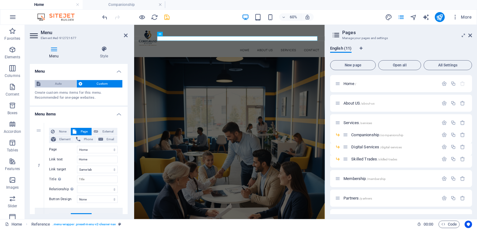
click at [66, 81] on span "Auto" at bounding box center [58, 83] width 32 height 7
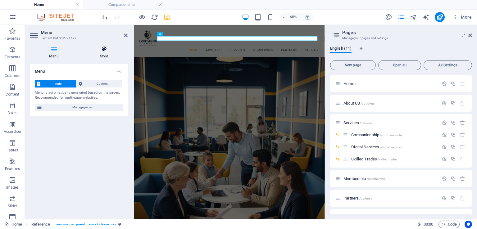
click at [103, 50] on icon at bounding box center [103, 49] width 47 height 6
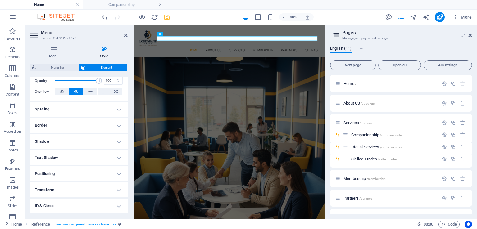
scroll to position [125, 0]
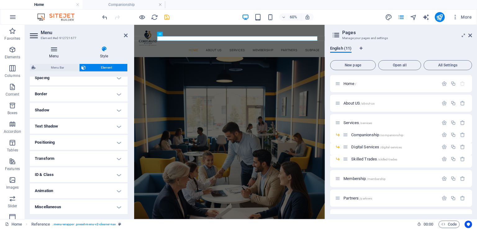
click at [56, 54] on h4 "Menu" at bounding box center [55, 52] width 51 height 13
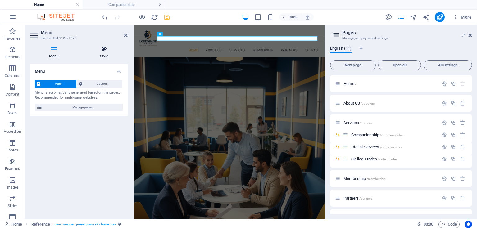
click at [108, 52] on icon at bounding box center [103, 49] width 47 height 6
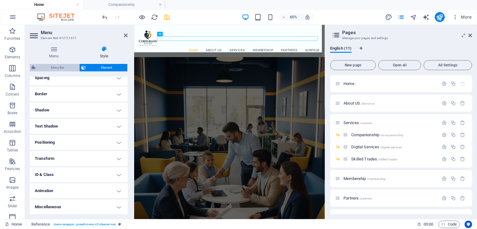
click at [45, 69] on span "Menu Bar" at bounding box center [58, 67] width 40 height 7
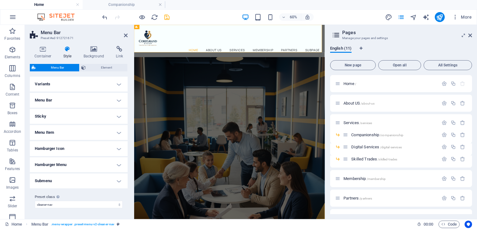
click at [119, 85] on h4 "Variants" at bounding box center [79, 84] width 98 height 15
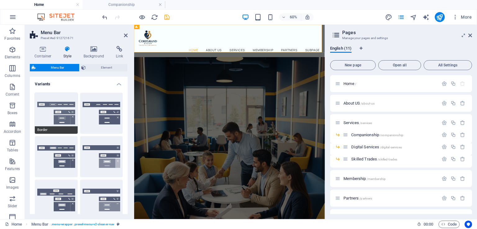
click at [63, 113] on button "Border" at bounding box center [56, 113] width 43 height 41
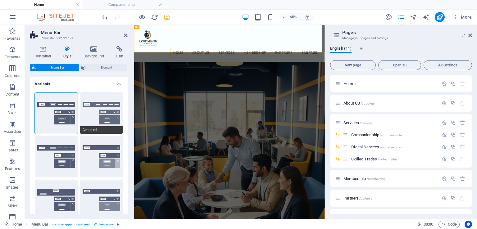
click at [96, 108] on button "Centered" at bounding box center [101, 113] width 43 height 41
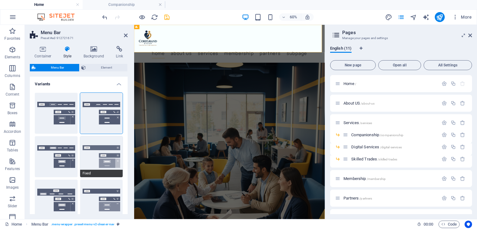
click at [102, 153] on button "Fixed" at bounding box center [101, 156] width 43 height 41
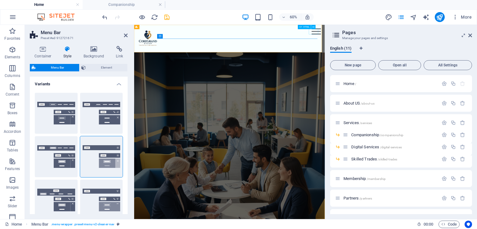
click at [433, 37] on div at bounding box center [438, 36] width 16 height 10
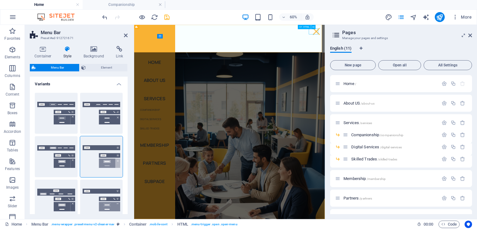
click at [433, 37] on div at bounding box center [438, 36] width 16 height 10
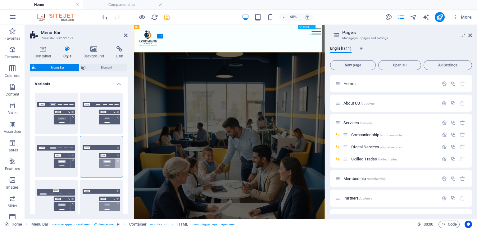
click at [430, 40] on div at bounding box center [438, 36] width 16 height 10
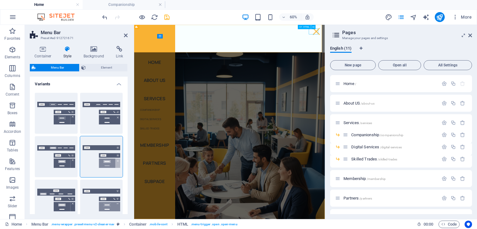
click at [430, 40] on div at bounding box center [438, 36] width 16 height 10
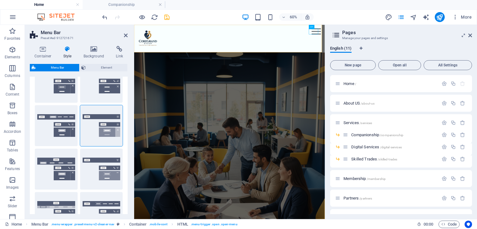
scroll to position [62, 0]
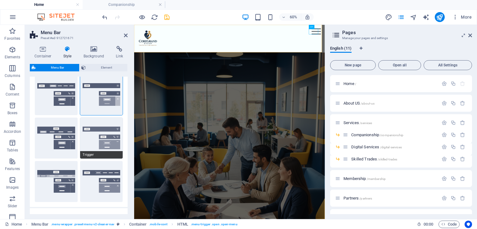
click at [115, 137] on button "Trigger" at bounding box center [101, 138] width 43 height 41
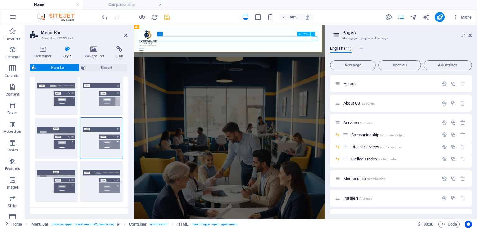
click at [434, 63] on div at bounding box center [293, 67] width 303 height 8
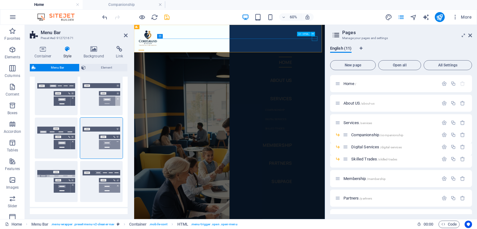
click at [151, 63] on div at bounding box center [146, 67] width 9 height 8
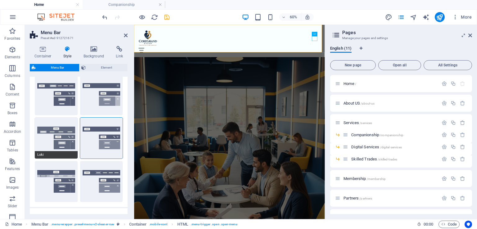
click at [66, 134] on button "Loki" at bounding box center [56, 138] width 43 height 41
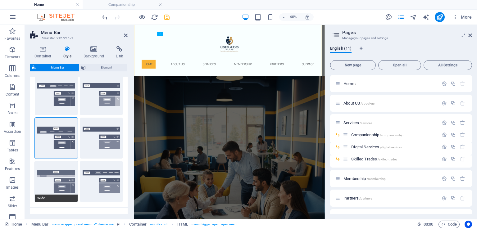
click at [71, 182] on button "Wide" at bounding box center [56, 181] width 43 height 41
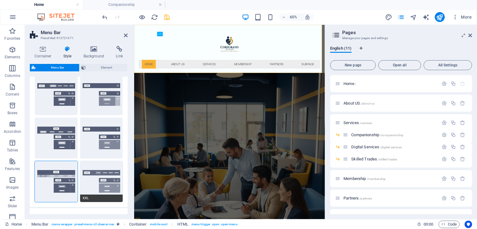
click at [95, 179] on button "XXL" at bounding box center [101, 181] width 43 height 41
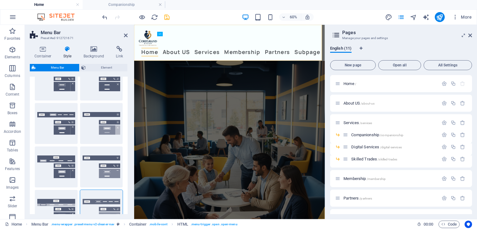
scroll to position [0, 0]
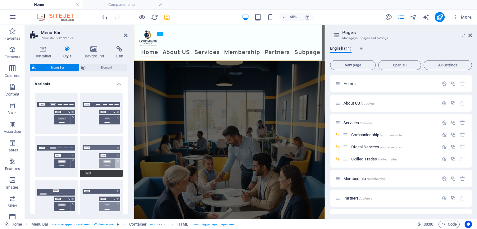
click at [115, 155] on button "Fixed" at bounding box center [101, 156] width 43 height 41
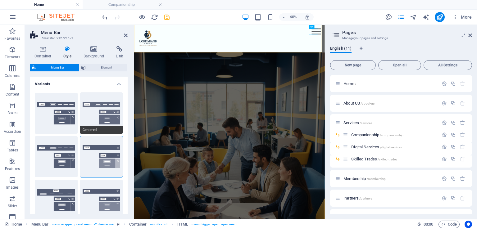
click at [117, 117] on button "Centered" at bounding box center [101, 113] width 43 height 41
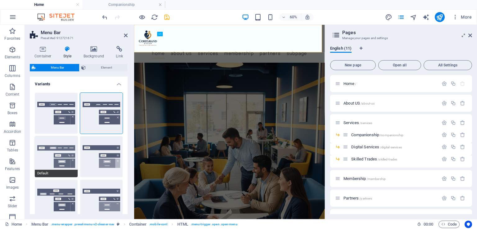
click at [69, 157] on button "Default" at bounding box center [56, 156] width 43 height 41
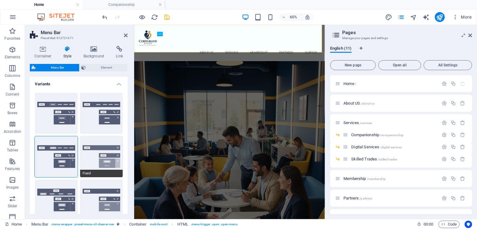
click at [95, 156] on button "Fixed" at bounding box center [101, 156] width 43 height 41
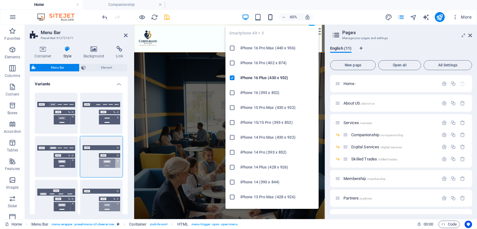
click at [268, 18] on icon "button" at bounding box center [270, 17] width 7 height 7
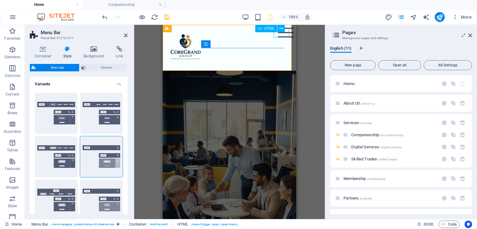
click at [281, 34] on div at bounding box center [286, 33] width 16 height 10
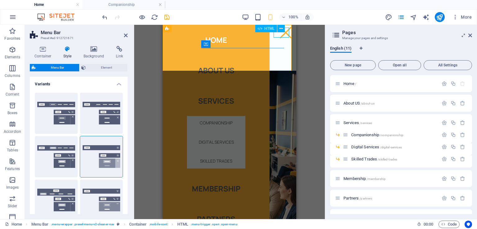
click at [281, 34] on div at bounding box center [286, 33] width 16 height 10
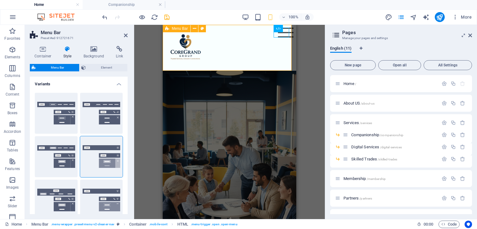
drag, startPoint x: 449, startPoint y: 56, endPoint x: 279, endPoint y: 33, distance: 171.1
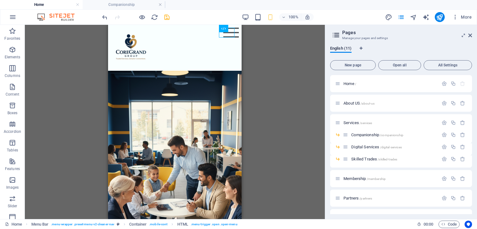
drag, startPoint x: 224, startPoint y: 33, endPoint x: 369, endPoint y: 71, distance: 149.4
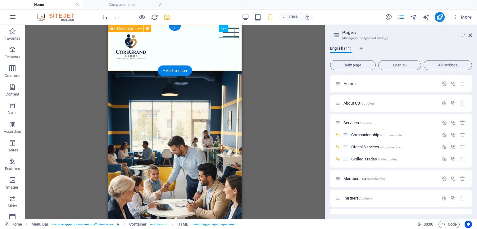
drag, startPoint x: 229, startPoint y: 34, endPoint x: 217, endPoint y: 61, distance: 29.2
click at [217, 61] on div "Home About US Services Companionship Digital Services Skilled Trades Membership…" at bounding box center [175, 48] width 134 height 46
click at [225, 34] on div at bounding box center [231, 33] width 16 height 10
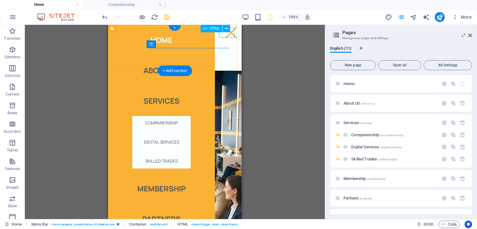
click at [225, 34] on div at bounding box center [231, 33] width 16 height 10
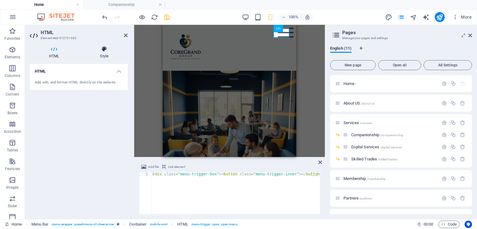
click at [112, 51] on icon at bounding box center [104, 49] width 47 height 6
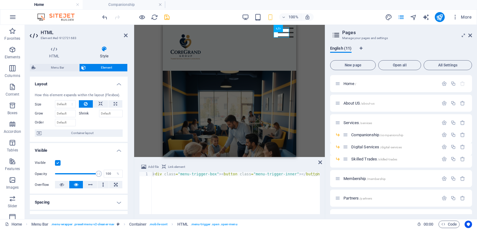
click at [112, 51] on icon at bounding box center [104, 49] width 47 height 6
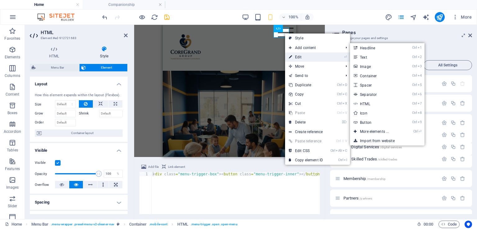
click at [292, 56] on link "⏎ Edit" at bounding box center [306, 57] width 42 height 9
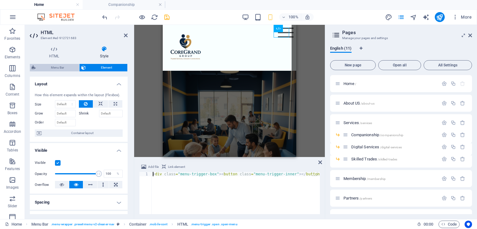
click at [55, 66] on span "Menu Bar" at bounding box center [58, 67] width 40 height 7
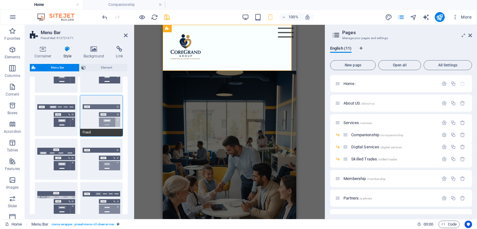
scroll to position [62, 0]
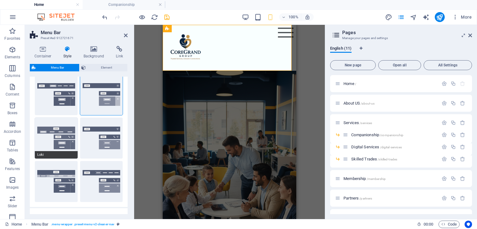
click at [69, 135] on button "Loki" at bounding box center [56, 138] width 43 height 41
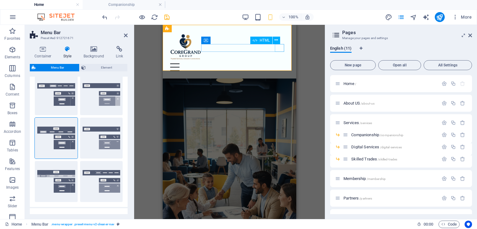
click at [282, 63] on div at bounding box center [229, 67] width 119 height 8
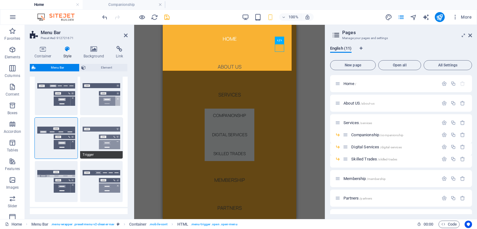
click at [107, 141] on button "Trigger" at bounding box center [101, 138] width 43 height 41
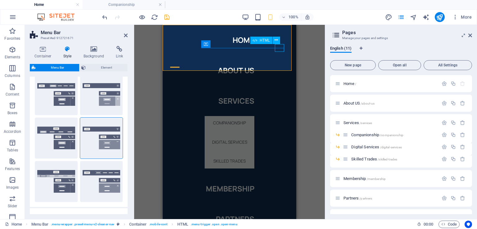
click at [180, 63] on div at bounding box center [174, 67] width 9 height 8
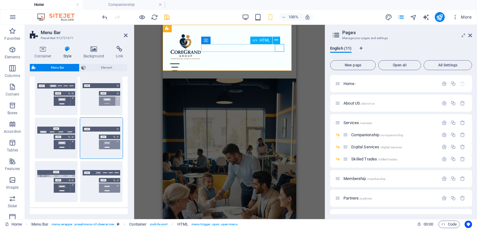
click at [280, 63] on div at bounding box center [229, 67] width 119 height 8
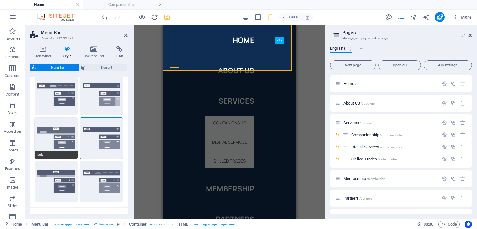
click at [67, 138] on button "Loki" at bounding box center [56, 138] width 43 height 41
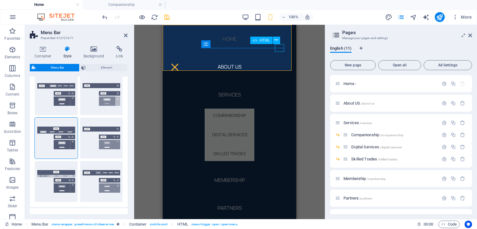
click at [180, 63] on div at bounding box center [174, 67] width 9 height 8
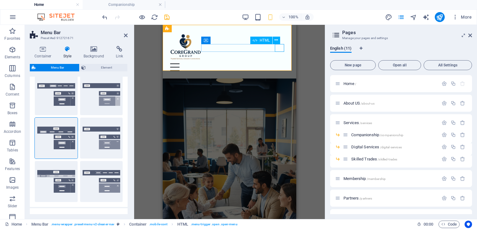
click at [281, 63] on div at bounding box center [229, 67] width 119 height 8
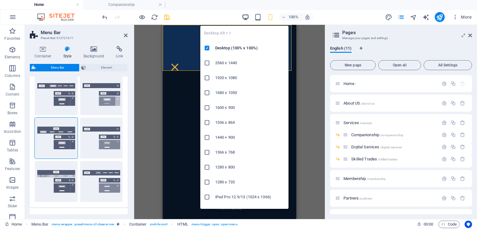
click at [246, 17] on icon "button" at bounding box center [245, 17] width 7 height 7
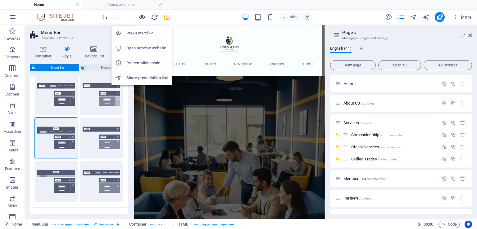
click at [140, 16] on icon "button" at bounding box center [142, 17] width 7 height 7
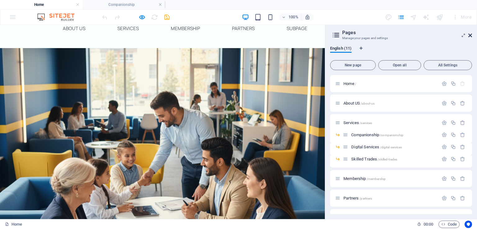
click at [469, 36] on icon at bounding box center [471, 35] width 4 height 5
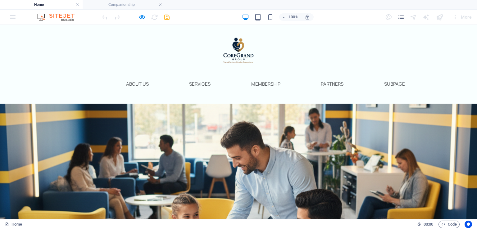
scroll to position [0, 0]
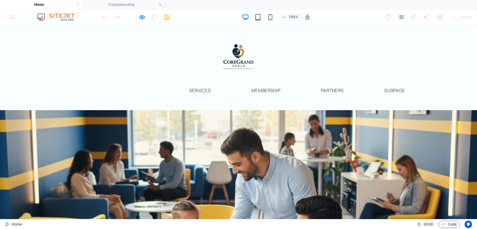
click at [127, 91] on link "About US" at bounding box center [137, 90] width 33 height 15
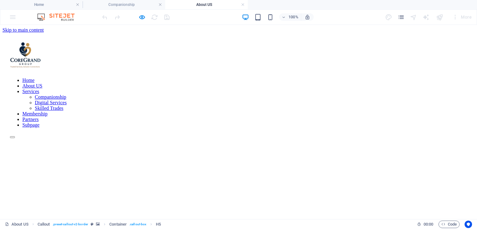
click at [199, 78] on nav "Home About US Services Companionship Digital Services Skilled Trades Membership…" at bounding box center [238, 103] width 457 height 50
click at [312, 78] on nav "Home About US Services Companionship Digital Services Skilled Trades Membership…" at bounding box center [238, 103] width 457 height 50
click at [108, 3] on h4 "Companionship" at bounding box center [124, 4] width 83 height 7
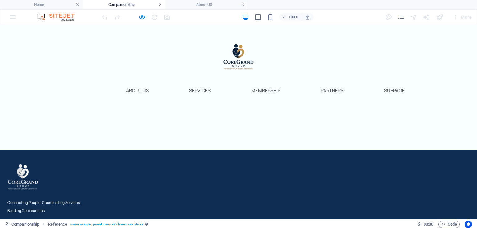
click at [159, 5] on link at bounding box center [160, 5] width 4 height 6
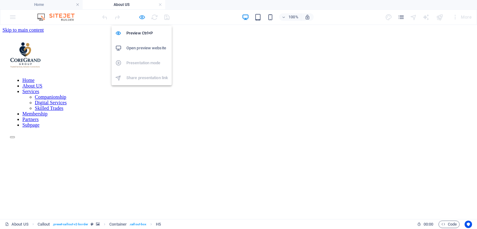
click at [141, 15] on icon "button" at bounding box center [142, 17] width 7 height 7
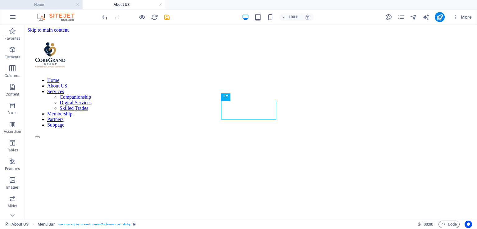
click at [57, 4] on h4 "Home" at bounding box center [41, 4] width 83 height 7
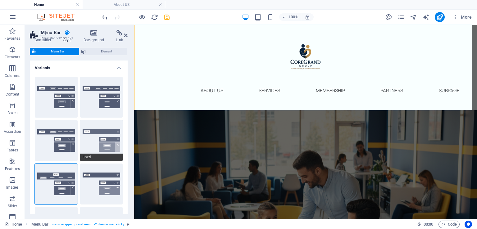
click at [106, 143] on button "Fixed" at bounding box center [101, 140] width 43 height 41
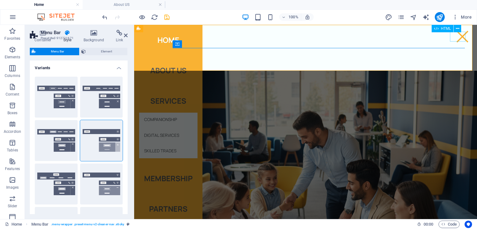
click at [457, 37] on div at bounding box center [463, 37] width 16 height 10
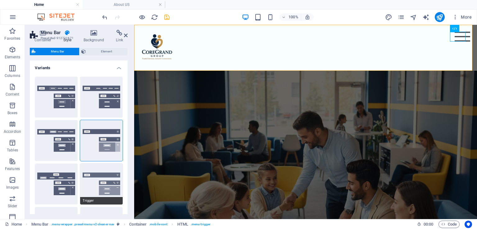
click at [112, 176] on button "Trigger" at bounding box center [101, 184] width 43 height 41
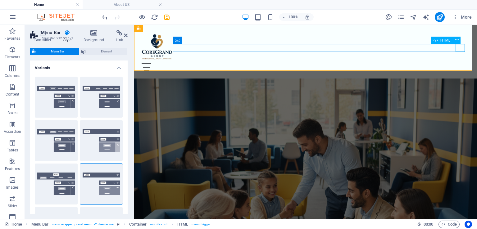
click at [460, 63] on div at bounding box center [306, 67] width 328 height 8
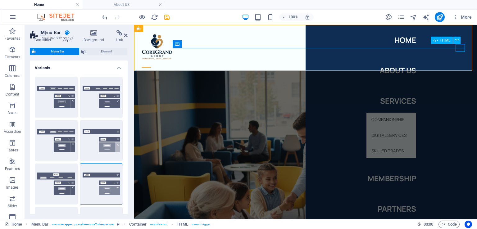
click at [151, 63] on div at bounding box center [146, 67] width 9 height 8
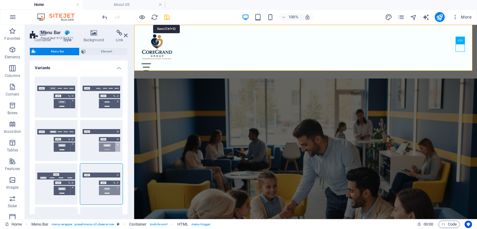
click at [164, 18] on icon "save" at bounding box center [166, 17] width 7 height 7
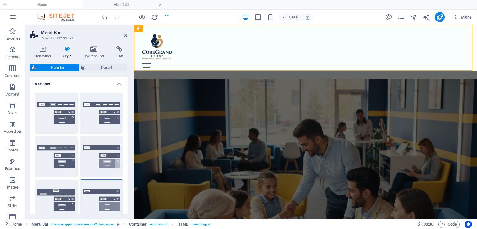
checkbox input "false"
click at [124, 37] on icon at bounding box center [126, 35] width 4 height 5
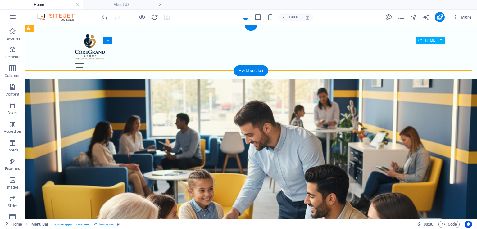
click at [421, 63] on div at bounding box center [251, 67] width 353 height 8
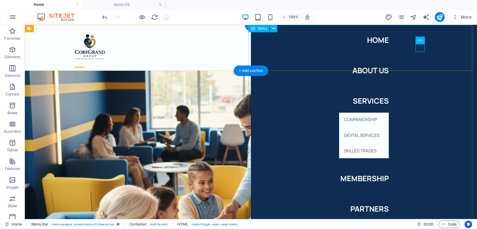
click at [359, 118] on nav "Home About US Services Companionship Digital Services Skilled Trades Membership…" at bounding box center [364, 122] width 226 height 194
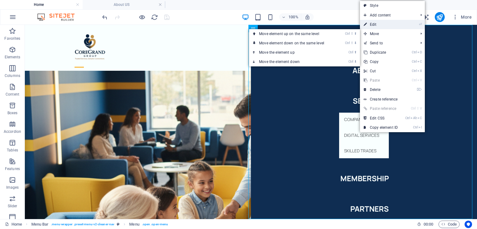
click at [383, 24] on link "⏎ Edit" at bounding box center [381, 24] width 42 height 9
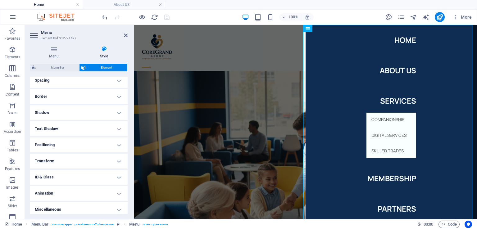
scroll to position [125, 0]
click at [108, 185] on h4 "Animation" at bounding box center [79, 191] width 98 height 15
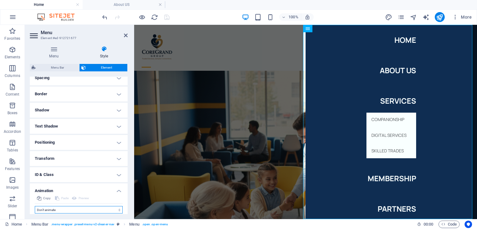
click at [72, 208] on select "Don't animate Show / Hide Slide up/down Zoom in/out Slide left to right Slide r…" at bounding box center [79, 209] width 88 height 7
select select "move-left-to-right"
click at [35, 206] on select "Don't animate Show / Hide Slide up/down Zoom in/out Slide left to right Slide r…" at bounding box center [79, 209] width 88 height 7
select select "scroll"
click at [91, 212] on select "Don't animate Show / Hide Slide up/down Zoom in/out Slide left to right Slide r…" at bounding box center [79, 209] width 88 height 7
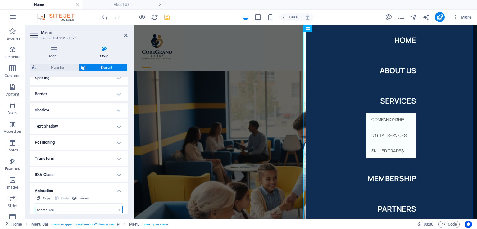
click at [35, 206] on select "Don't animate Show / Hide Slide up/down Zoom in/out Slide left to right Slide r…" at bounding box center [79, 209] width 88 height 7
click at [48, 211] on select "Don't animate Show / Hide Slide up/down Zoom in/out Slide left to right Slide r…" at bounding box center [79, 209] width 88 height 7
click at [35, 206] on select "Don't animate Show / Hide Slide up/down Zoom in/out Slide left to right Slide r…" at bounding box center [79, 209] width 88 height 7
click at [53, 209] on select "Don't animate Show / Hide Slide up/down Zoom in/out Slide left to right Slide r…" at bounding box center [79, 209] width 88 height 7
click at [35, 206] on select "Don't animate Show / Hide Slide up/down Zoom in/out Slide left to right Slide r…" at bounding box center [79, 209] width 88 height 7
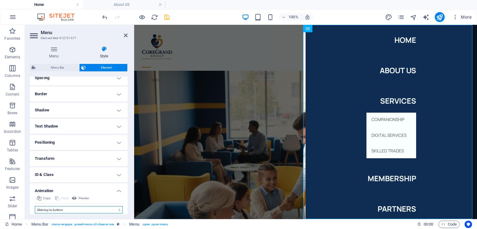
click at [57, 209] on select "Don't animate Show / Hide Slide up/down Zoom in/out Slide left to right Slide r…" at bounding box center [79, 209] width 88 height 7
click at [35, 206] on select "Don't animate Show / Hide Slide up/down Zoom in/out Slide left to right Slide r…" at bounding box center [79, 209] width 88 height 7
click at [78, 198] on button "Preview" at bounding box center [80, 198] width 19 height 7
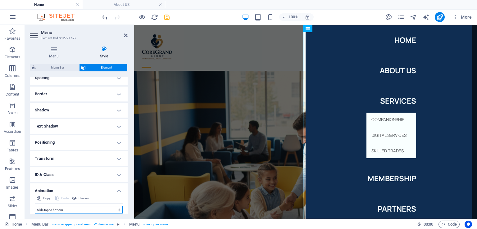
click at [64, 211] on select "Don't animate Show / Hide Slide up/down Zoom in/out Slide left to right Slide r…" at bounding box center [79, 209] width 88 height 7
click at [35, 206] on select "Don't animate Show / Hide Slide up/down Zoom in/out Slide left to right Slide r…" at bounding box center [79, 209] width 88 height 7
click at [60, 208] on select "Don't animate Show / Hide Slide up/down Zoom in/out Slide left to right Slide r…" at bounding box center [79, 209] width 88 height 7
click at [35, 206] on select "Don't animate Show / Hide Slide up/down Zoom in/out Slide left to right Slide r…" at bounding box center [79, 209] width 88 height 7
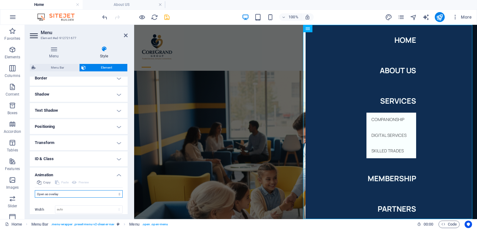
scroll to position [156, 0]
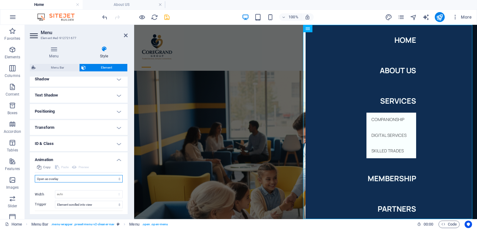
click at [71, 180] on select "Don't animate Show / Hide Slide up/down Zoom in/out Slide left to right Slide r…" at bounding box center [79, 178] width 88 height 7
click at [35, 183] on select "Don't animate Show / Hide Slide up/down Zoom in/out Slide left to right Slide r…" at bounding box center [79, 178] width 88 height 7
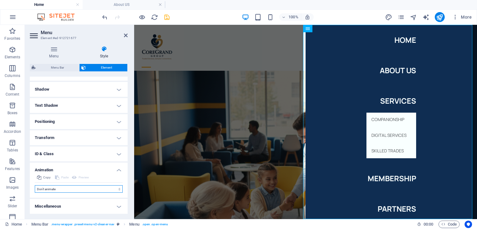
scroll to position [145, 0]
click at [73, 189] on select "Don't animate Show / Hide Slide up/down Zoom in/out Slide left to right Slide r…" at bounding box center [79, 189] width 88 height 7
click at [35, 186] on select "Don't animate Show / Hide Slide up/down Zoom in/out Slide left to right Slide r…" at bounding box center [79, 189] width 88 height 7
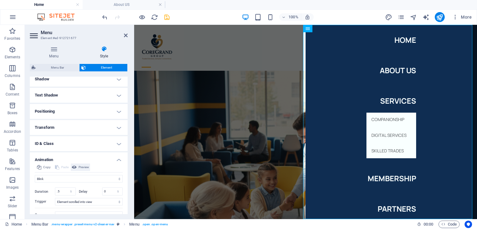
click at [85, 167] on span "Preview" at bounding box center [84, 167] width 11 height 7
click at [81, 165] on span "Preview" at bounding box center [84, 167] width 11 height 7
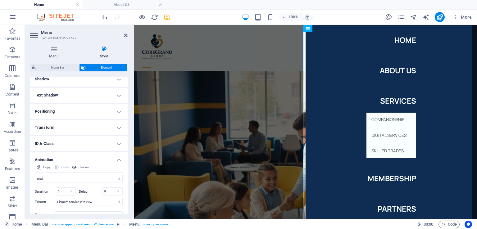
click at [59, 160] on h4 "Animation" at bounding box center [79, 158] width 98 height 11
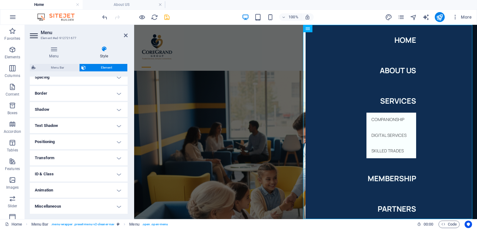
scroll to position [125, 0]
click at [56, 190] on h4 "Animation" at bounding box center [79, 191] width 98 height 15
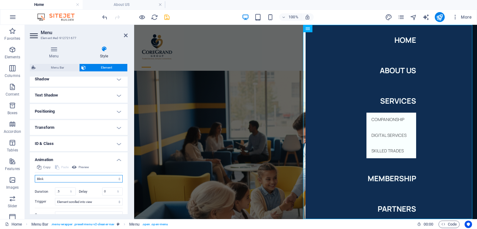
click at [98, 177] on select "Don't animate Show / Hide Slide up/down Zoom in/out Slide left to right Slide r…" at bounding box center [79, 178] width 88 height 7
click at [35, 183] on select "Don't animate Show / Hide Slide up/down Zoom in/out Slide left to right Slide r…" at bounding box center [79, 178] width 88 height 7
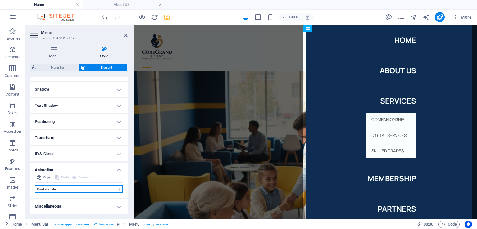
scroll to position [145, 0]
click at [64, 188] on select "Don't animate Show / Hide Slide up/down Zoom in/out Slide left to right Slide r…" at bounding box center [79, 189] width 88 height 7
select select "slide"
click at [35, 186] on select "Don't animate Show / Hide Slide up/down Zoom in/out Slide left to right Slide r…" at bounding box center [79, 189] width 88 height 7
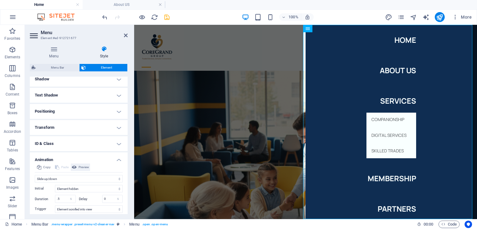
click at [80, 167] on span "Preview" at bounding box center [84, 167] width 11 height 7
click at [119, 159] on h4 "Animation" at bounding box center [79, 158] width 98 height 11
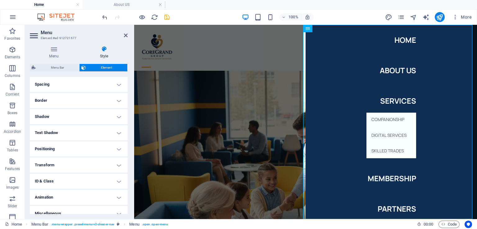
scroll to position [125, 0]
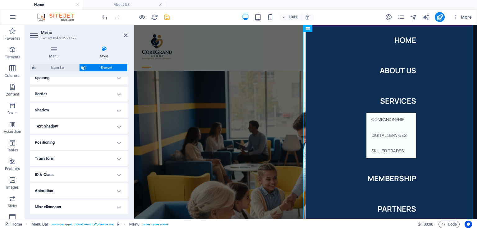
click at [107, 206] on h4 "Miscellaneous" at bounding box center [79, 207] width 98 height 15
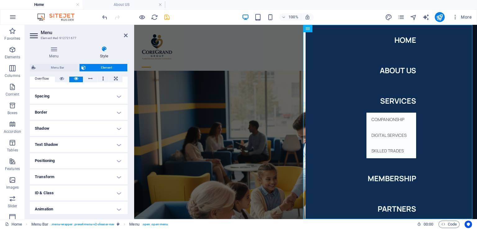
scroll to position [163, 0]
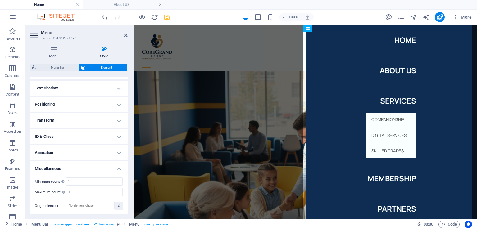
click at [120, 167] on h4 "Miscellaneous" at bounding box center [79, 167] width 98 height 11
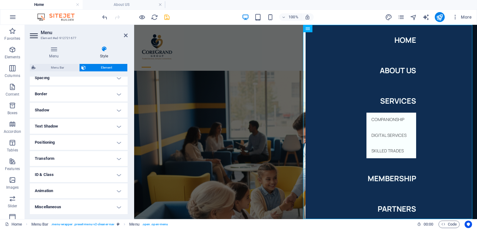
click at [53, 91] on h4 "Border" at bounding box center [79, 94] width 98 height 15
click at [105, 108] on h4 "Shadow" at bounding box center [79, 110] width 98 height 15
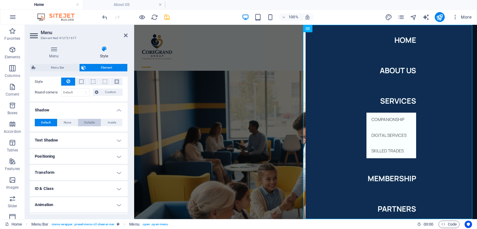
click at [85, 124] on span "Outside" at bounding box center [89, 122] width 11 height 7
type input "2"
type input "4"
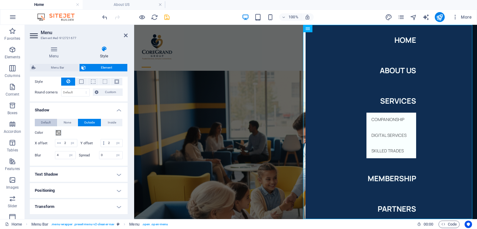
click at [52, 121] on button "Default" at bounding box center [46, 122] width 22 height 7
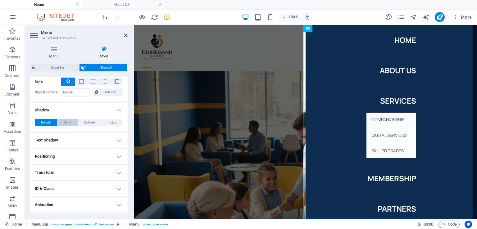
click at [60, 120] on button "None" at bounding box center [67, 122] width 20 height 7
click at [116, 110] on h4 "Shadow" at bounding box center [79, 108] width 98 height 11
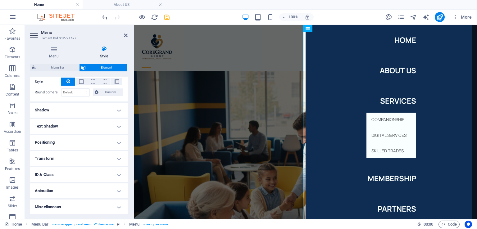
click at [122, 126] on h4 "Text Shadow" at bounding box center [79, 126] width 98 height 15
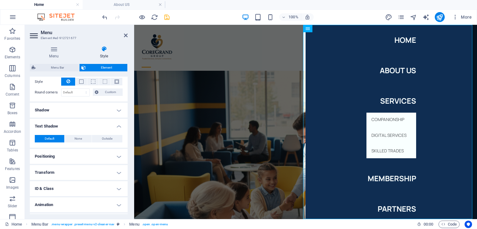
click at [121, 125] on h4 "Text Shadow" at bounding box center [79, 124] width 98 height 11
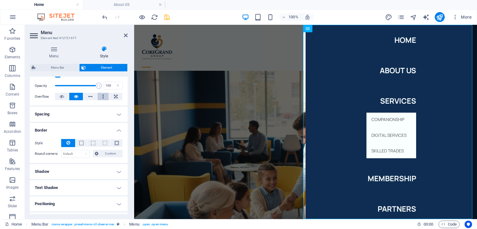
scroll to position [88, 0]
click at [97, 143] on button at bounding box center [92, 143] width 11 height 7
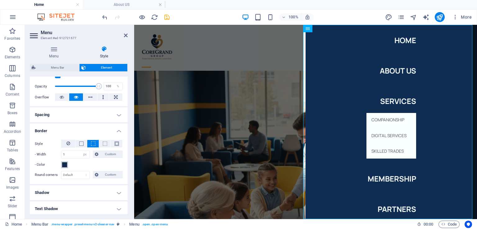
click at [64, 166] on span at bounding box center [64, 164] width 5 height 5
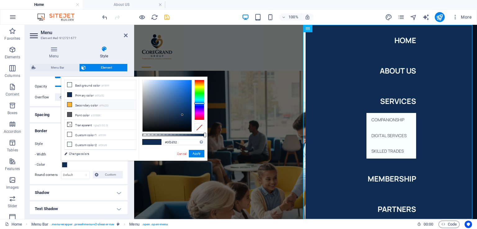
click at [74, 103] on li "Secondary color #f9b233" at bounding box center [100, 105] width 71 height 10
type input "#f9b233"
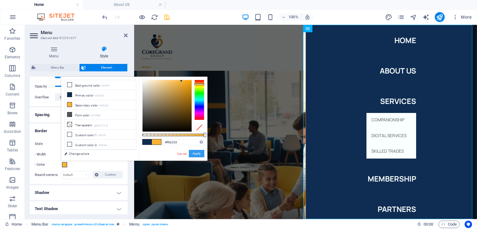
click at [194, 154] on button "Apply" at bounding box center [197, 153] width 16 height 7
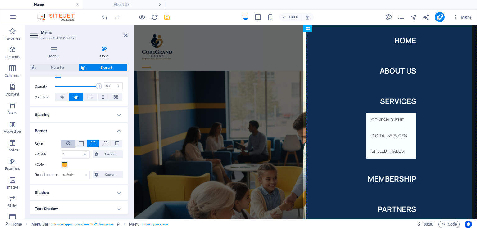
click at [70, 145] on button at bounding box center [68, 144] width 14 height 8
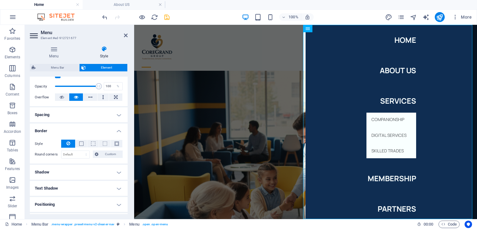
click at [118, 131] on h4 "Border" at bounding box center [79, 129] width 98 height 11
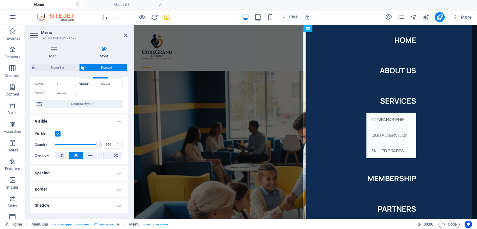
scroll to position [25, 0]
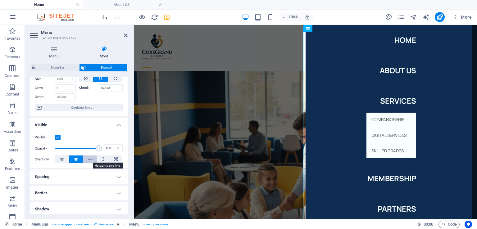
click at [89, 158] on icon at bounding box center [90, 159] width 4 height 7
click at [74, 156] on icon at bounding box center [76, 159] width 4 height 7
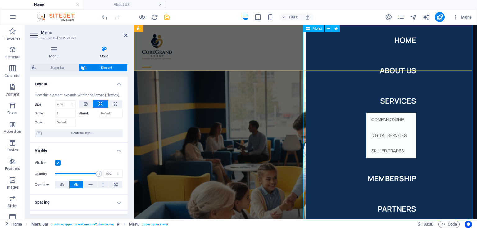
click at [382, 128] on nav "Home About US Services Companionship Digital Services Skilled Trades Membership…" at bounding box center [391, 122] width 171 height 194
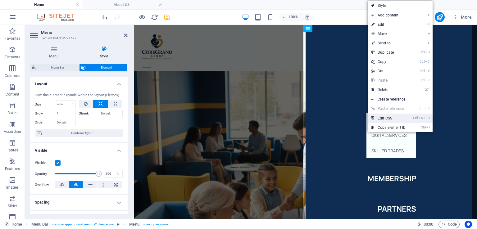
click at [385, 117] on link "Ctrl Alt C Edit CSS" at bounding box center [389, 118] width 42 height 9
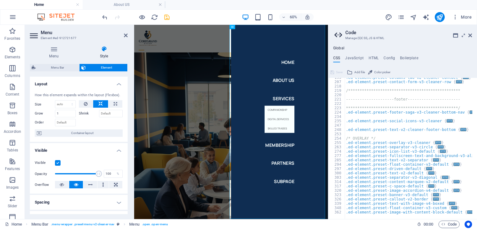
scroll to position [159, 0]
click at [470, 32] on h2 "Code" at bounding box center [408, 33] width 127 height 6
click at [469, 36] on icon at bounding box center [471, 35] width 4 height 5
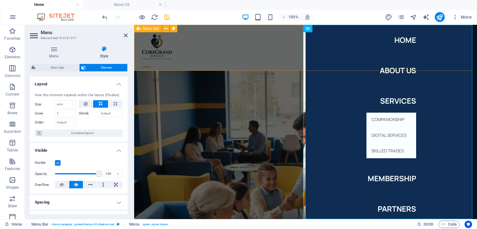
click at [204, 49] on div "Home About US Services Companionship Digital Services Skilled Trades Membership…" at bounding box center [305, 48] width 343 height 46
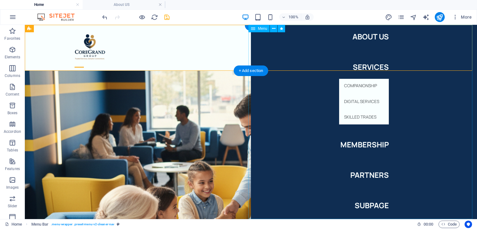
scroll to position [0, 0]
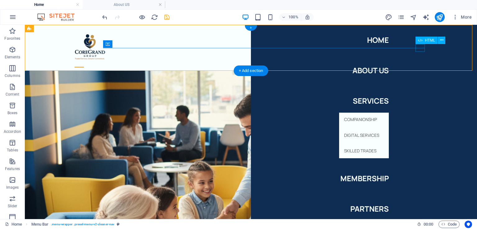
click at [84, 63] on div at bounding box center [79, 67] width 9 height 8
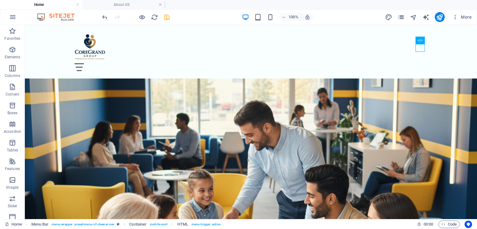
click at [398, 15] on span "pages" at bounding box center [401, 17] width 7 height 7
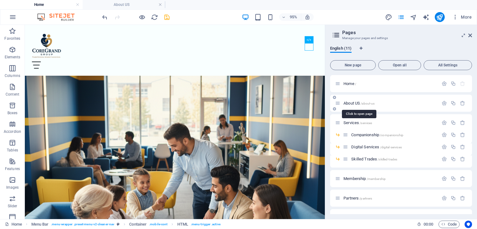
click at [360, 105] on span "About US /about-us" at bounding box center [359, 103] width 31 height 5
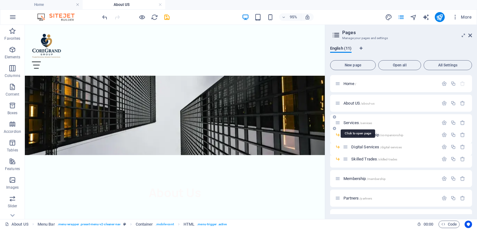
click at [362, 123] on span "/services" at bounding box center [366, 122] width 12 height 3
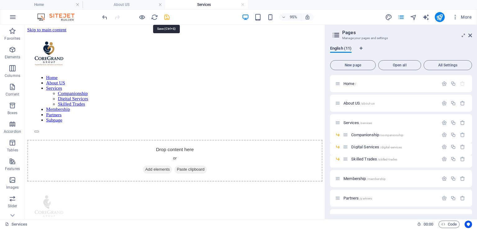
drag, startPoint x: 165, startPoint y: 18, endPoint x: 226, endPoint y: 8, distance: 61.6
click at [165, 18] on icon "save" at bounding box center [166, 17] width 7 height 7
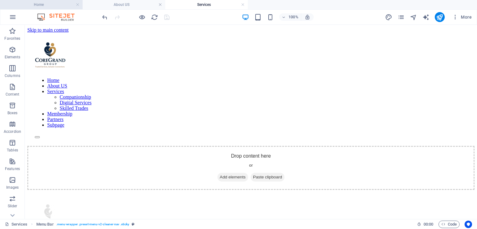
click at [38, 8] on h4 "Home" at bounding box center [41, 4] width 83 height 7
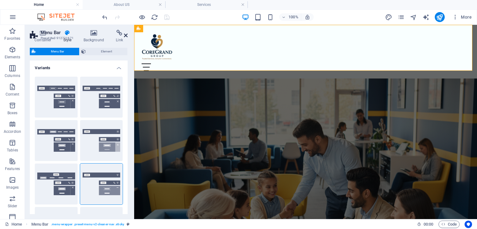
click at [126, 34] on icon at bounding box center [126, 35] width 4 height 5
